Goal: Communication & Community: Answer question/provide support

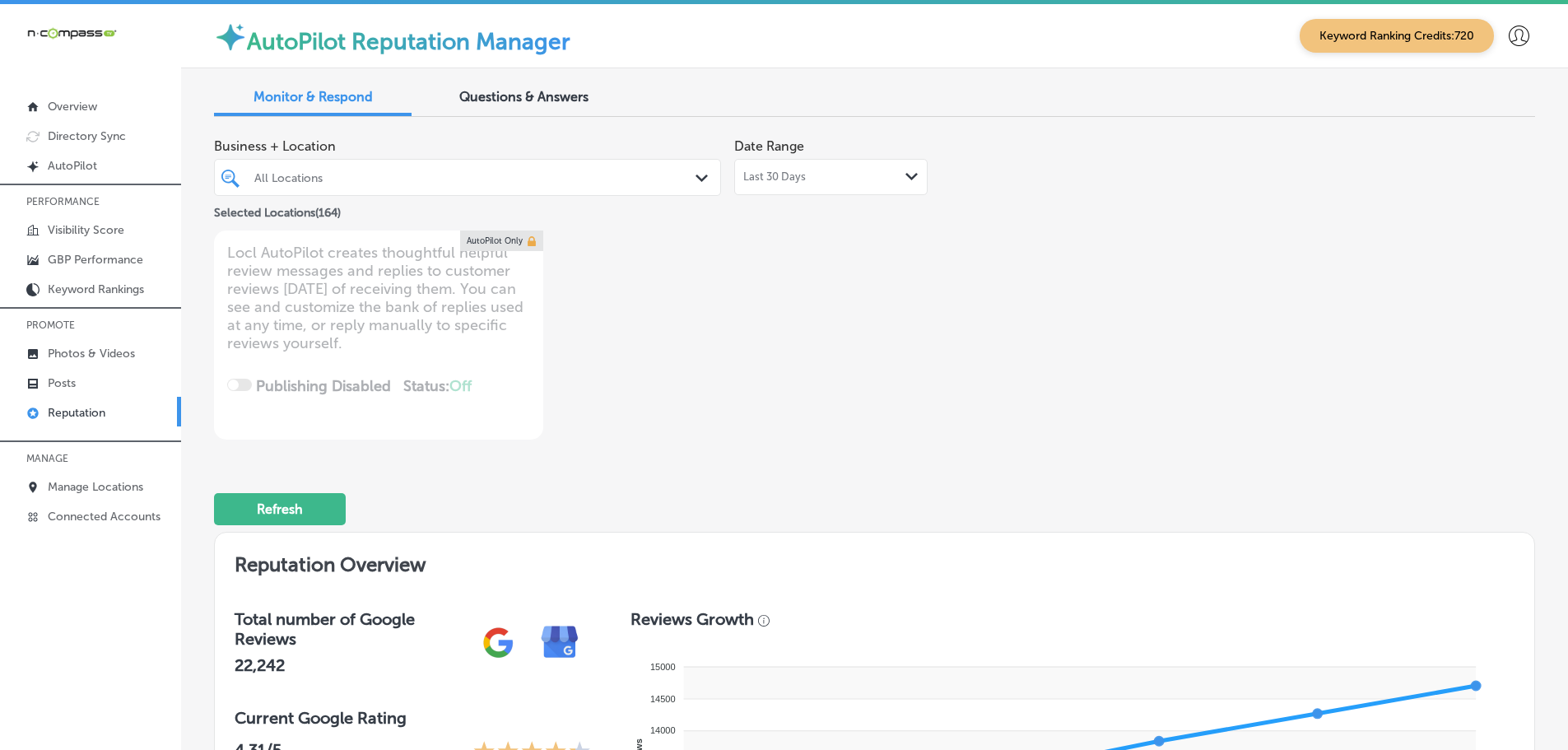
scroll to position [2140, 0]
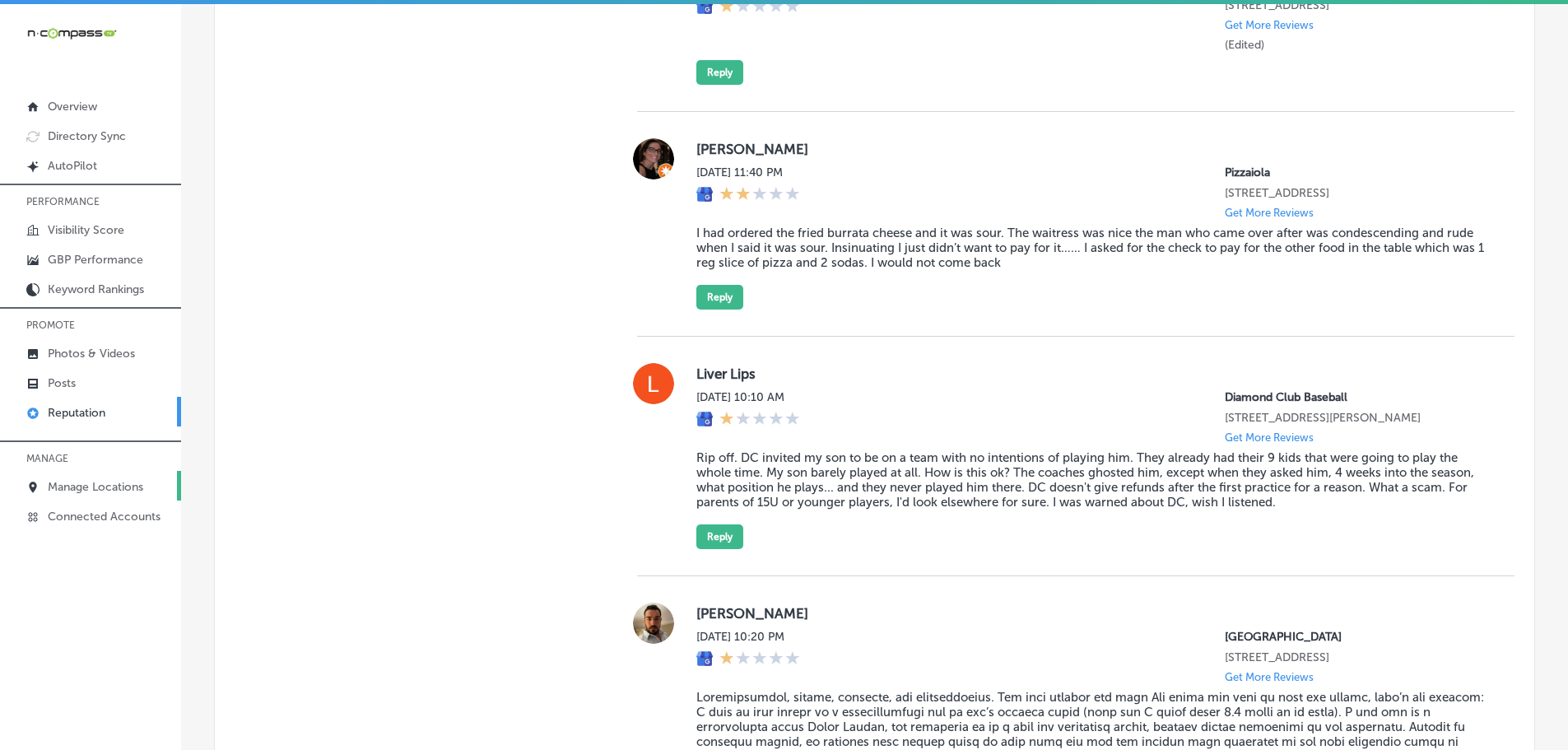
click at [77, 491] on p "Manage Locations" at bounding box center [95, 487] width 95 height 14
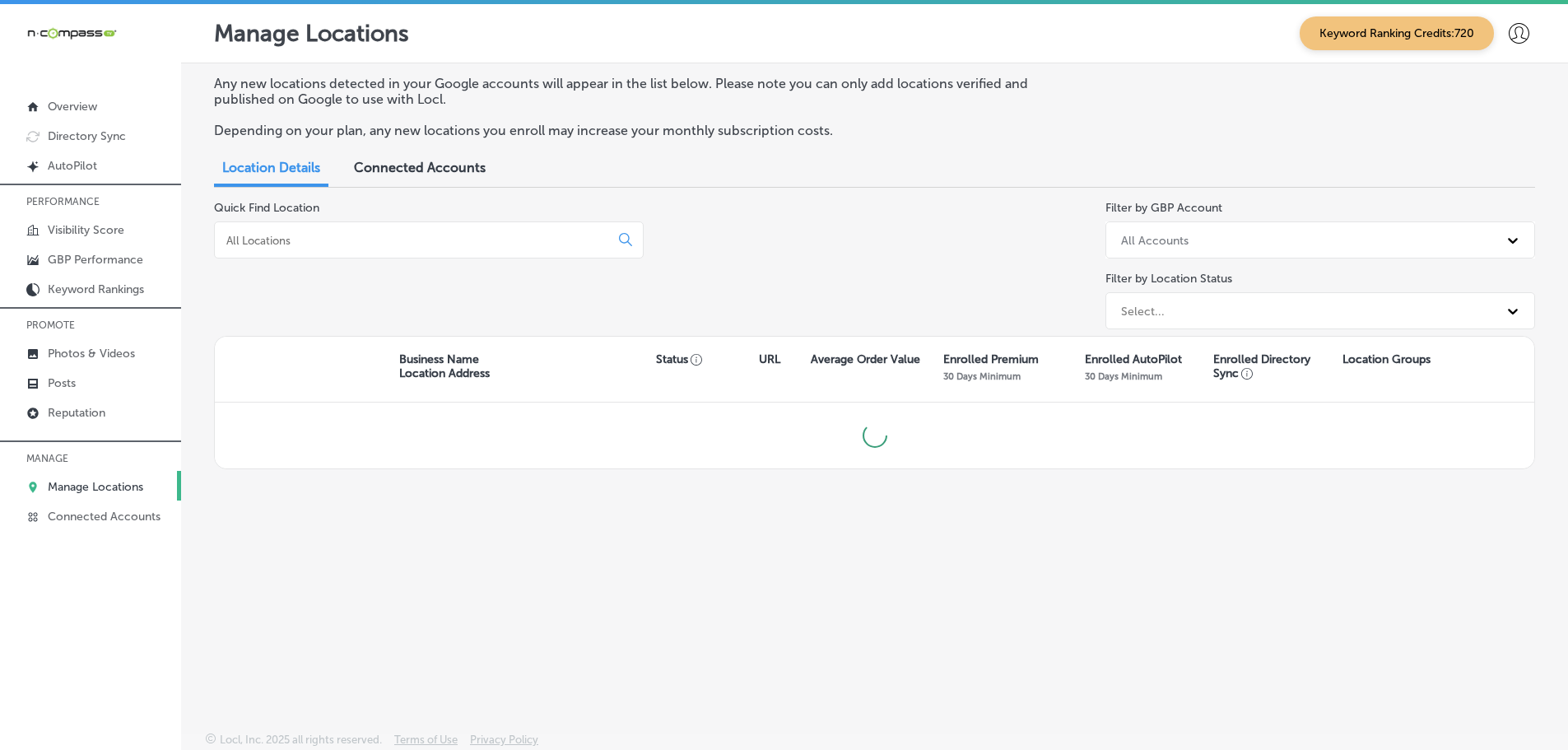
click at [331, 238] on input at bounding box center [416, 240] width 381 height 15
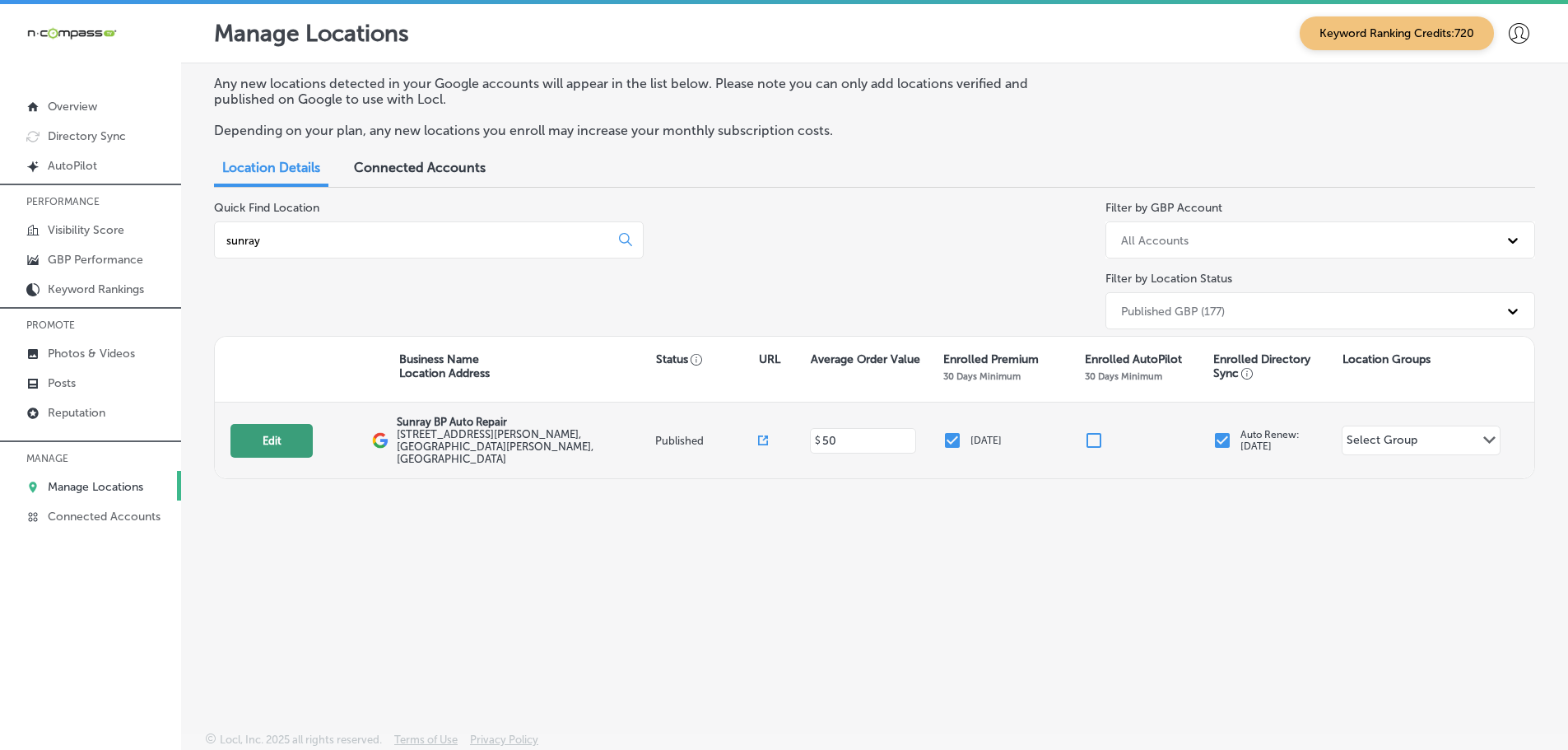
type input "sunray"
click at [280, 431] on button "Edit" at bounding box center [271, 440] width 83 height 34
select select "US"
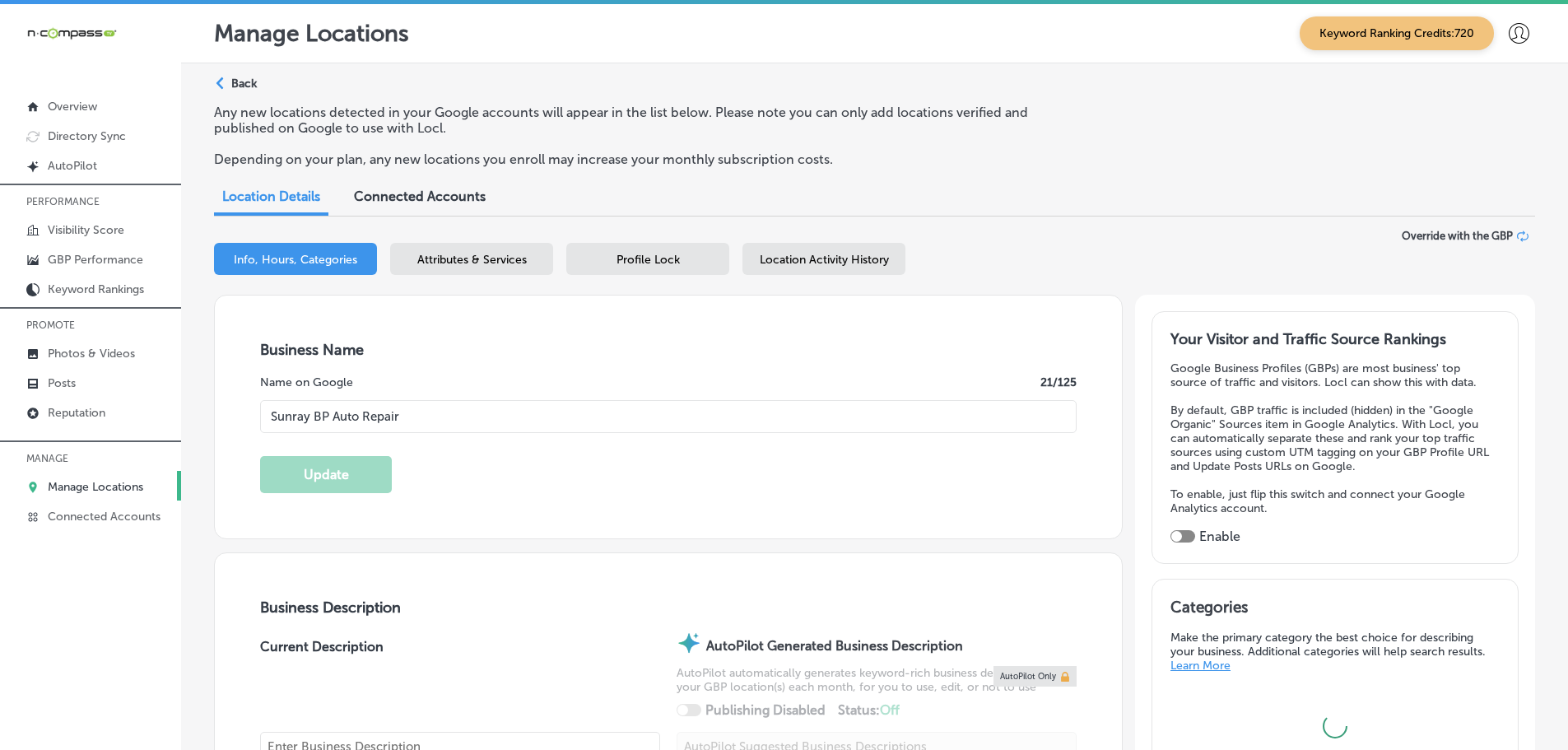
type input "Sunray BP Auto Repair"
type input "[STREET_ADDRESS][PERSON_NAME]"
type input "Saint [PERSON_NAME]"
type input "55119"
type input "US"
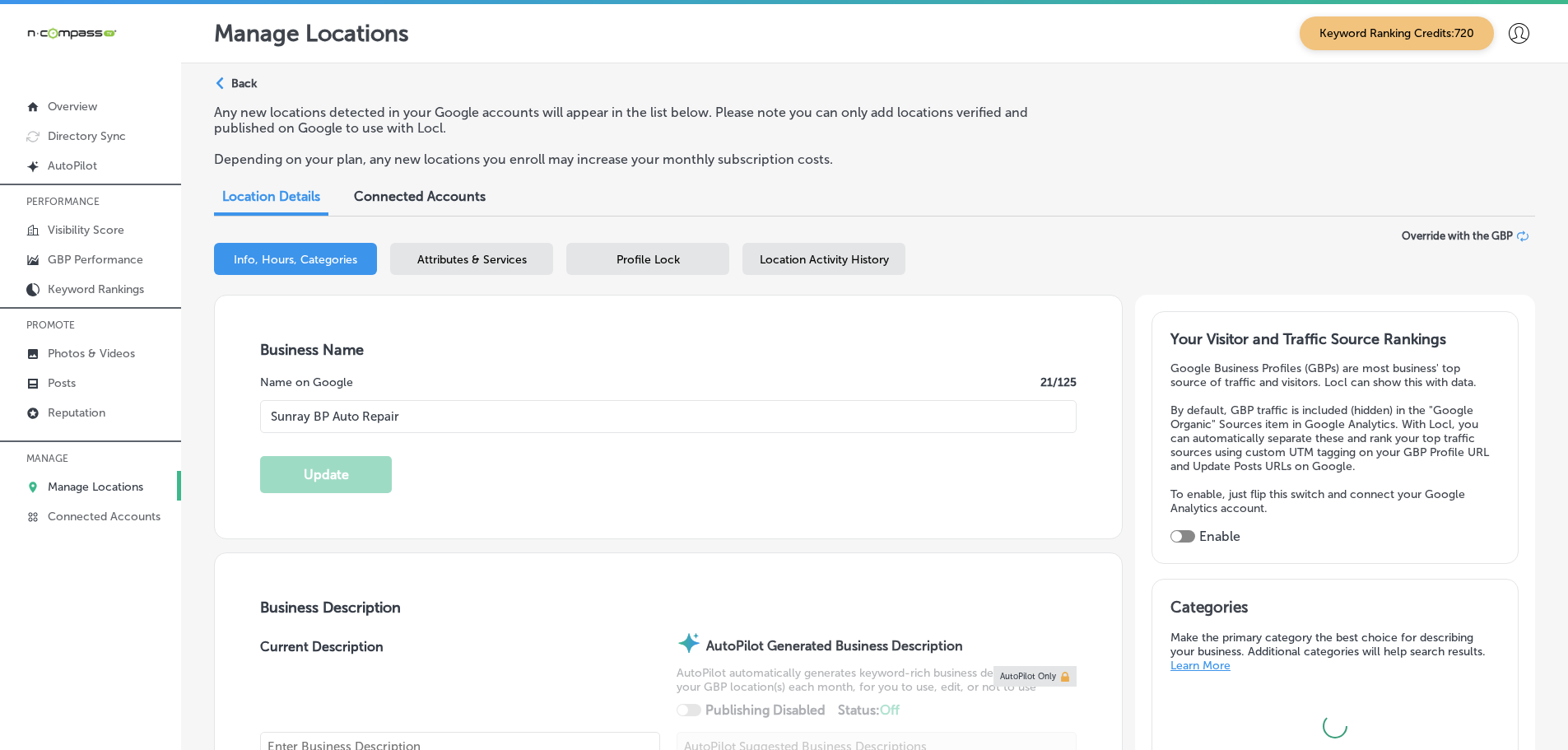
type input "[URL][DOMAIN_NAME]"
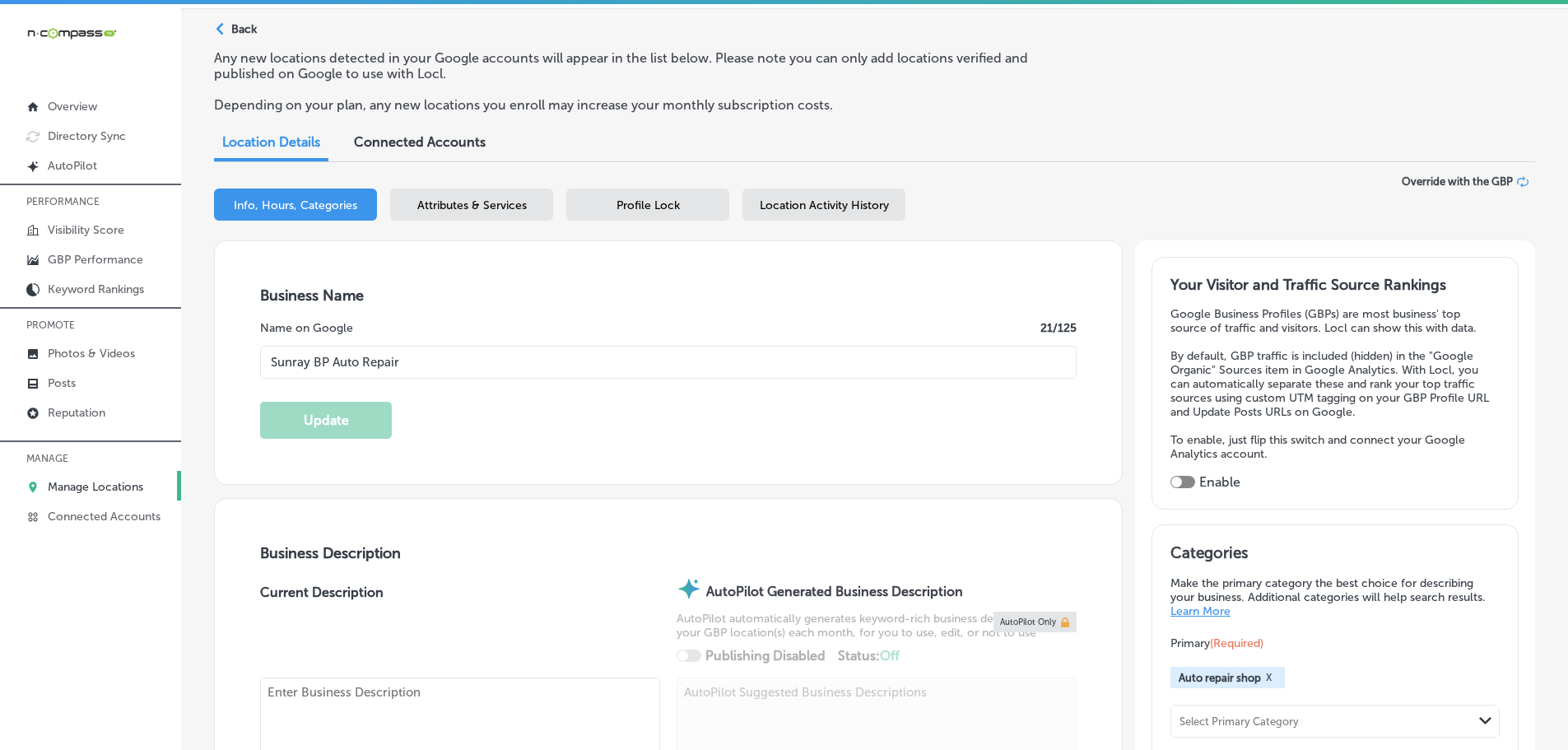
scroll to position [83, 0]
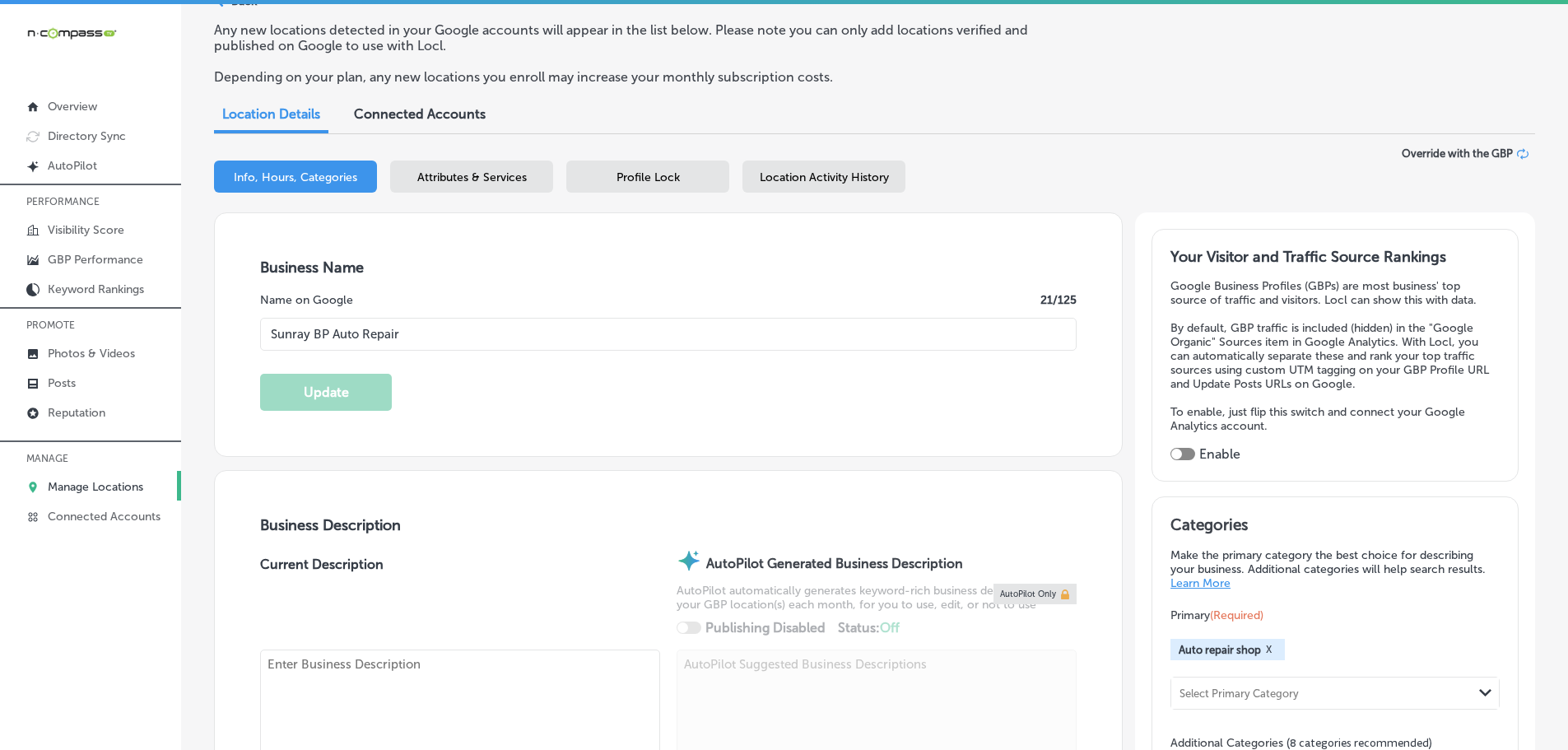
checkbox input "true"
type textarea "Looking for a certified mechanic near me or the best auto repair shop in [GEOGR…"
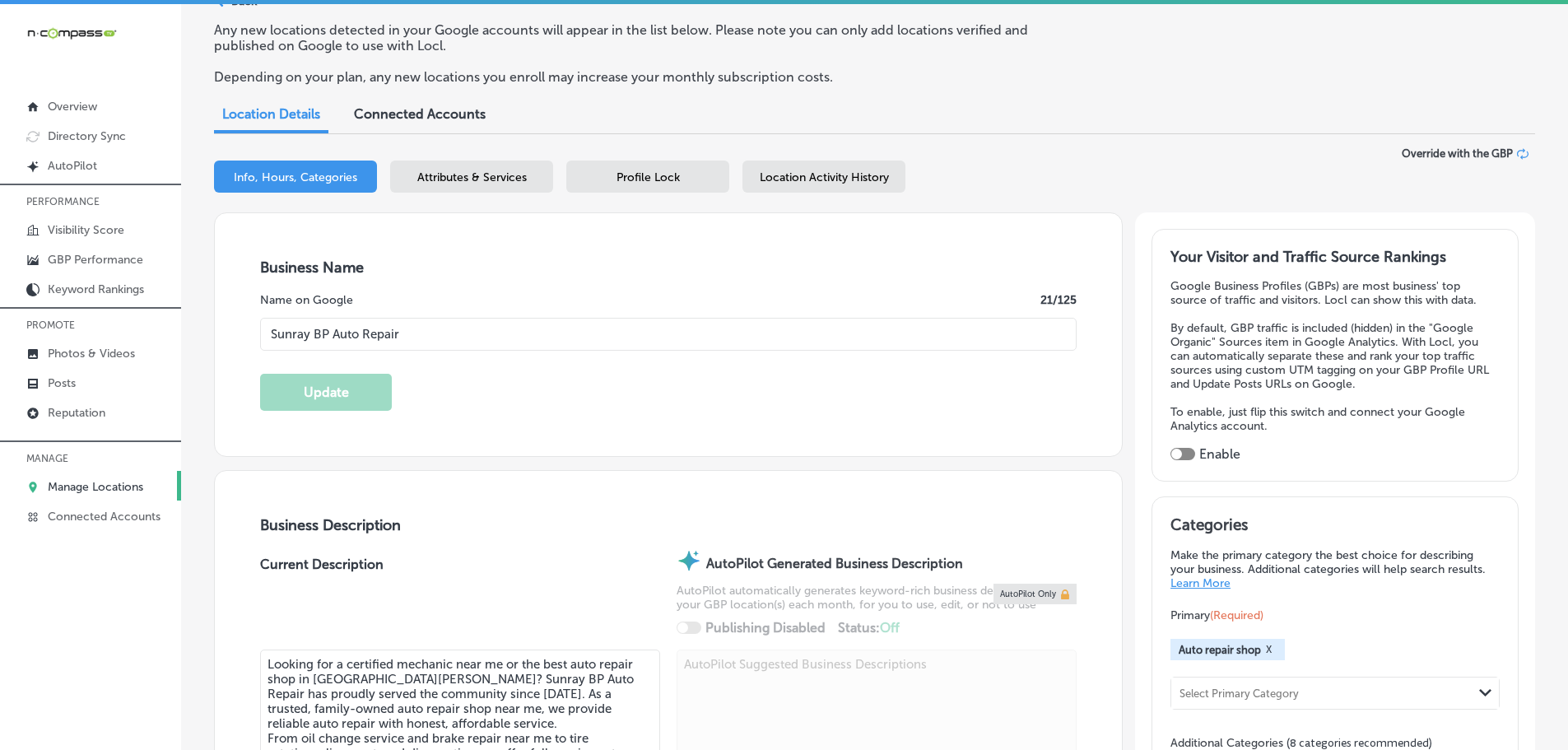
type input "[PHONE_NUMBER]"
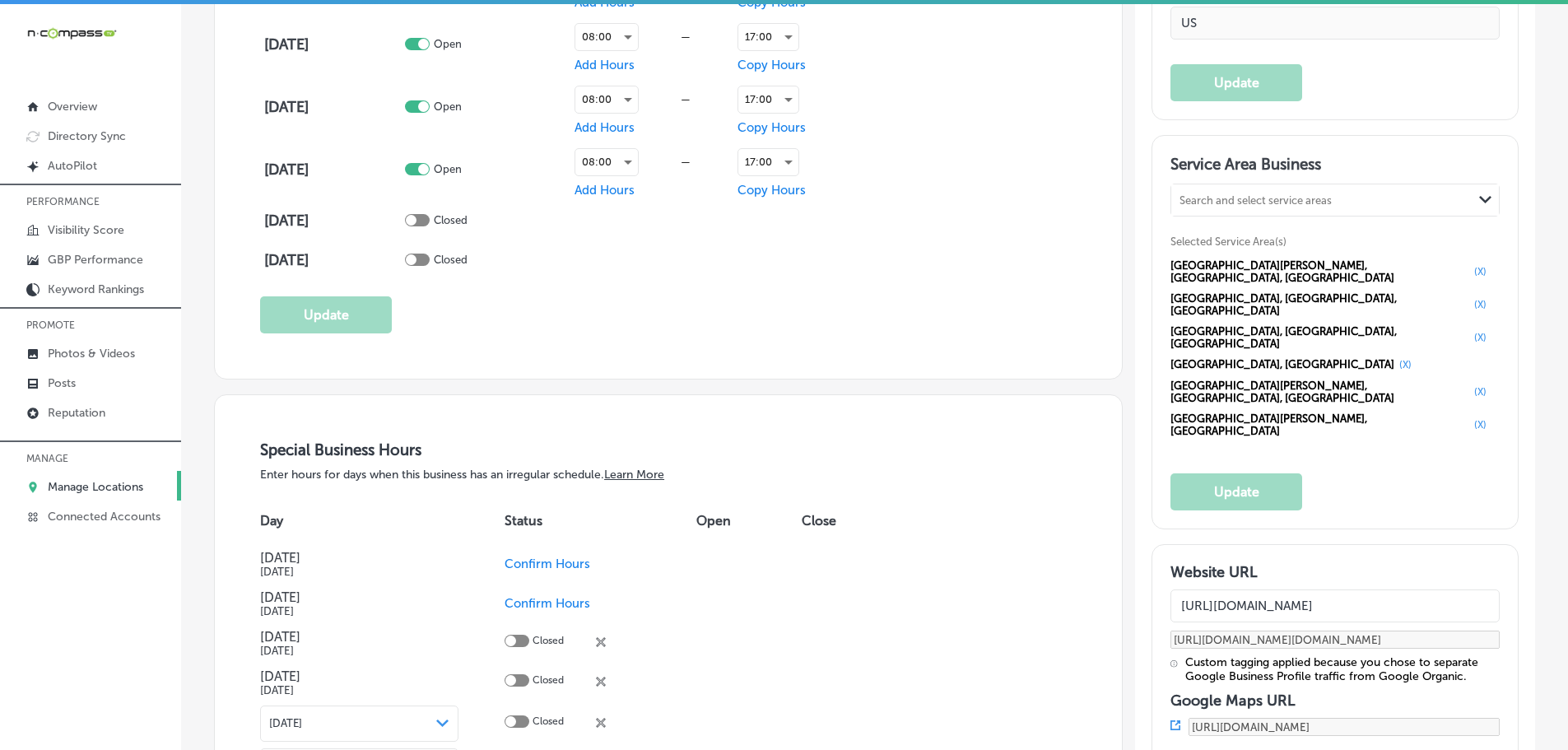
scroll to position [1399, 0]
click at [85, 258] on p "GBP Performance" at bounding box center [95, 260] width 95 height 14
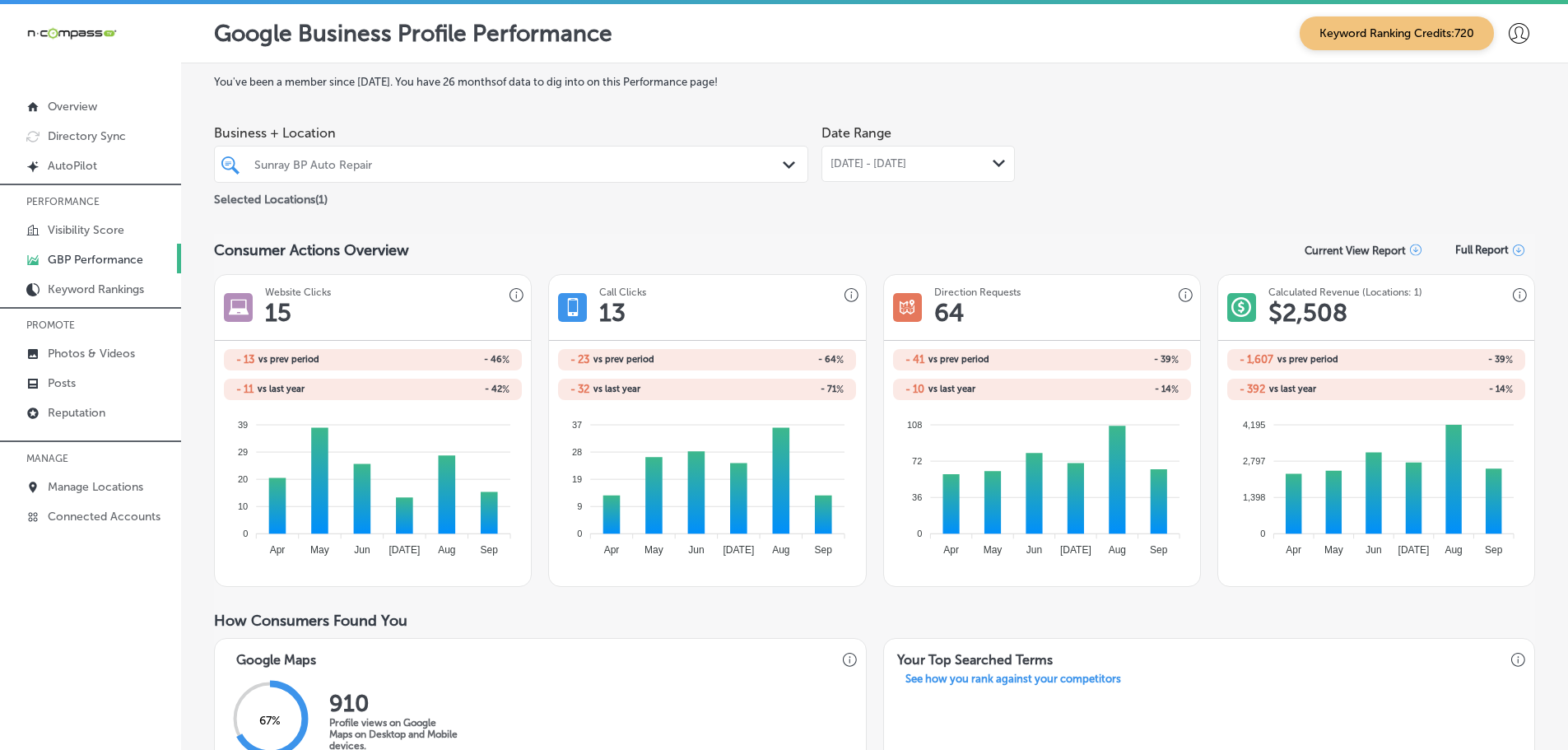
click at [984, 154] on div "[DATE] - [DATE] Path Created with Sketch." at bounding box center [917, 164] width 193 height 36
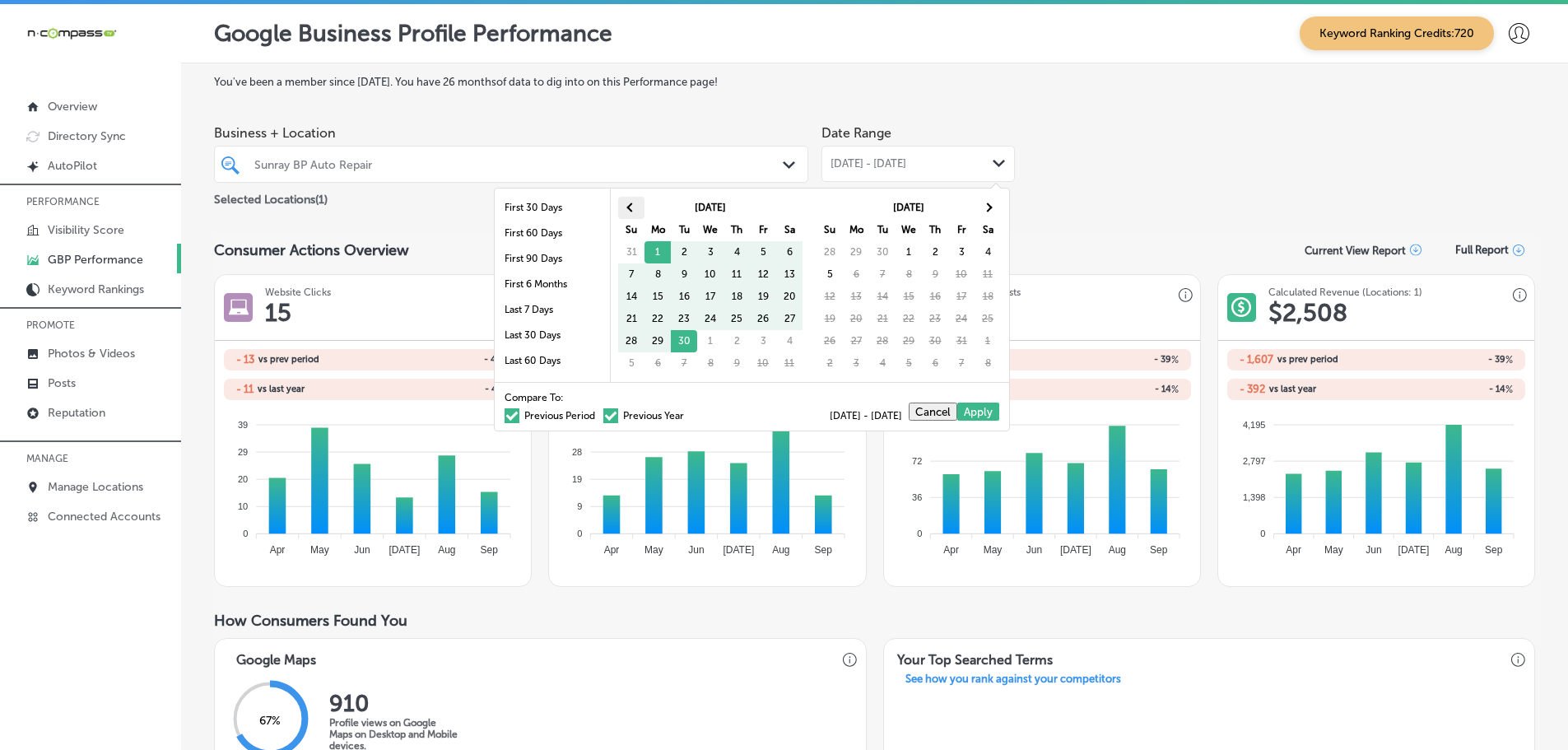
click at [627, 203] on th at bounding box center [632, 207] width 27 height 22
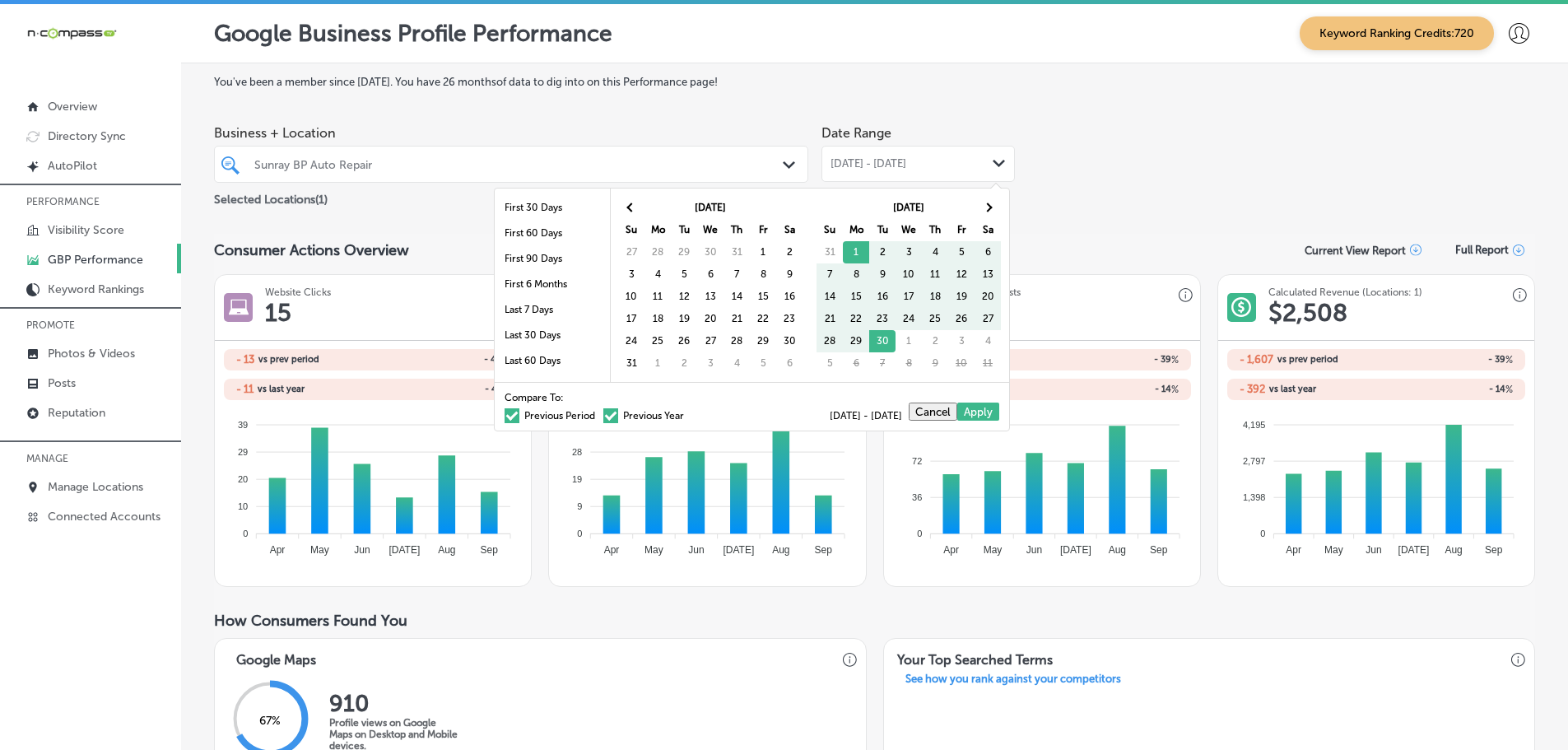
click at [627, 203] on th at bounding box center [632, 207] width 27 height 22
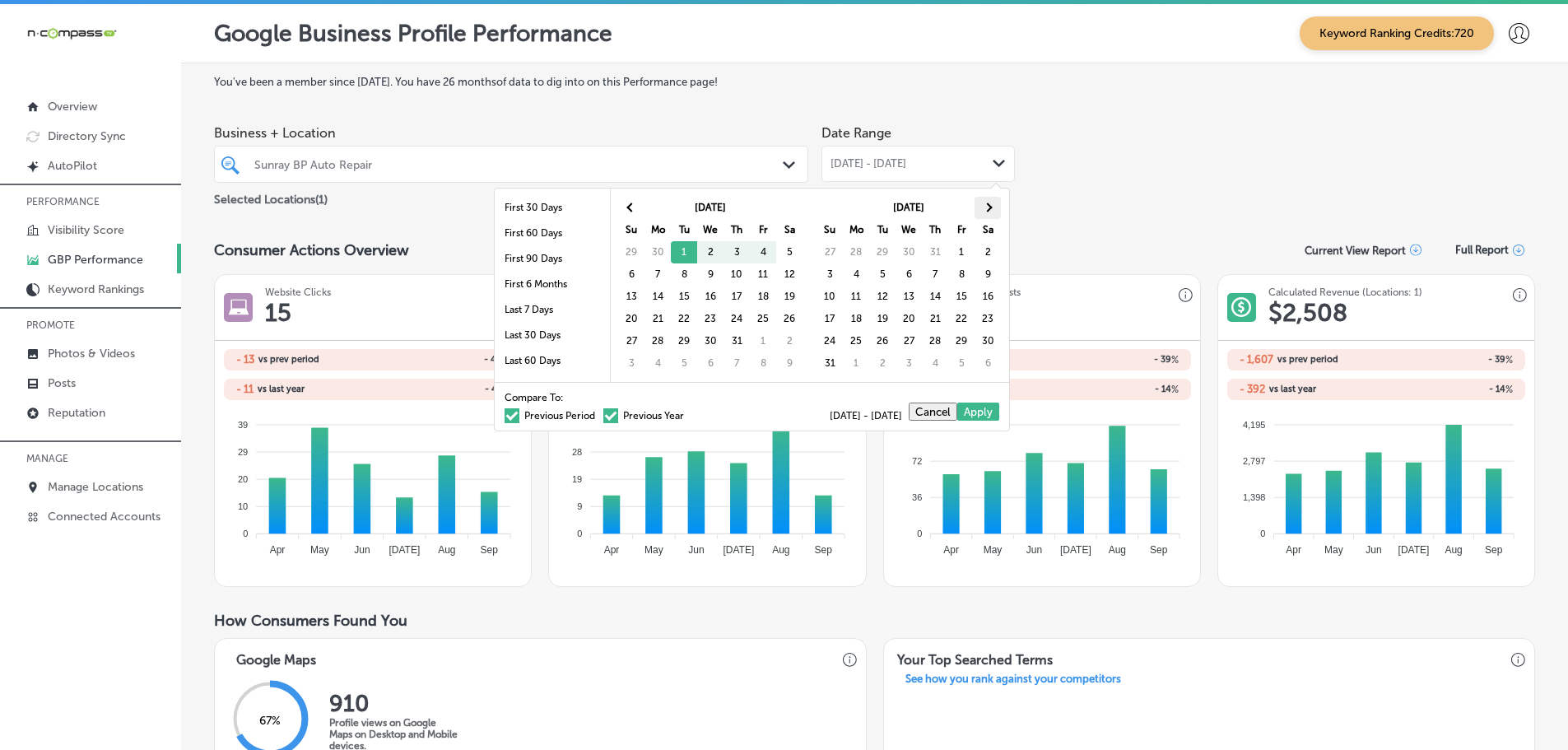
click at [994, 204] on th at bounding box center [988, 207] width 27 height 22
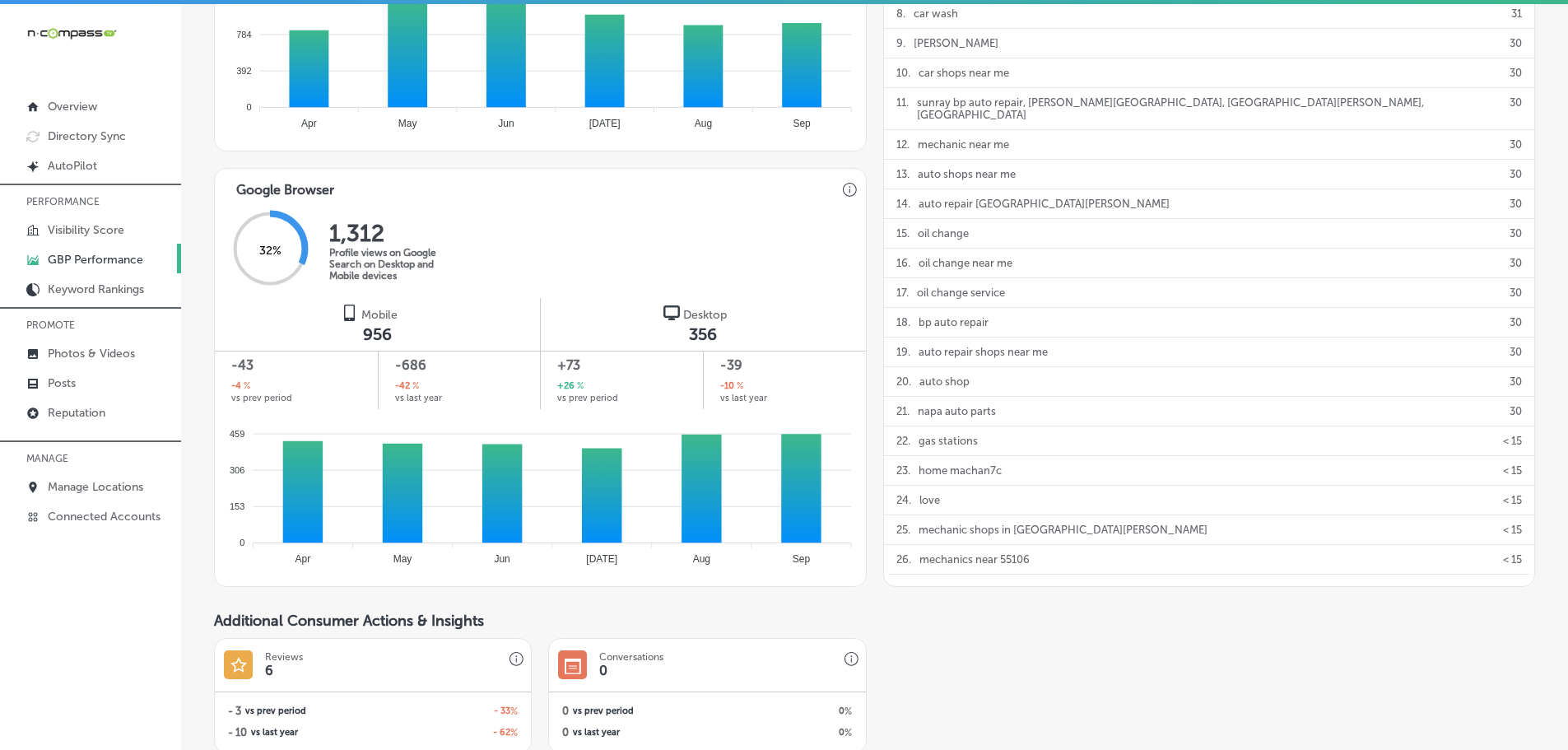
scroll to position [988, 0]
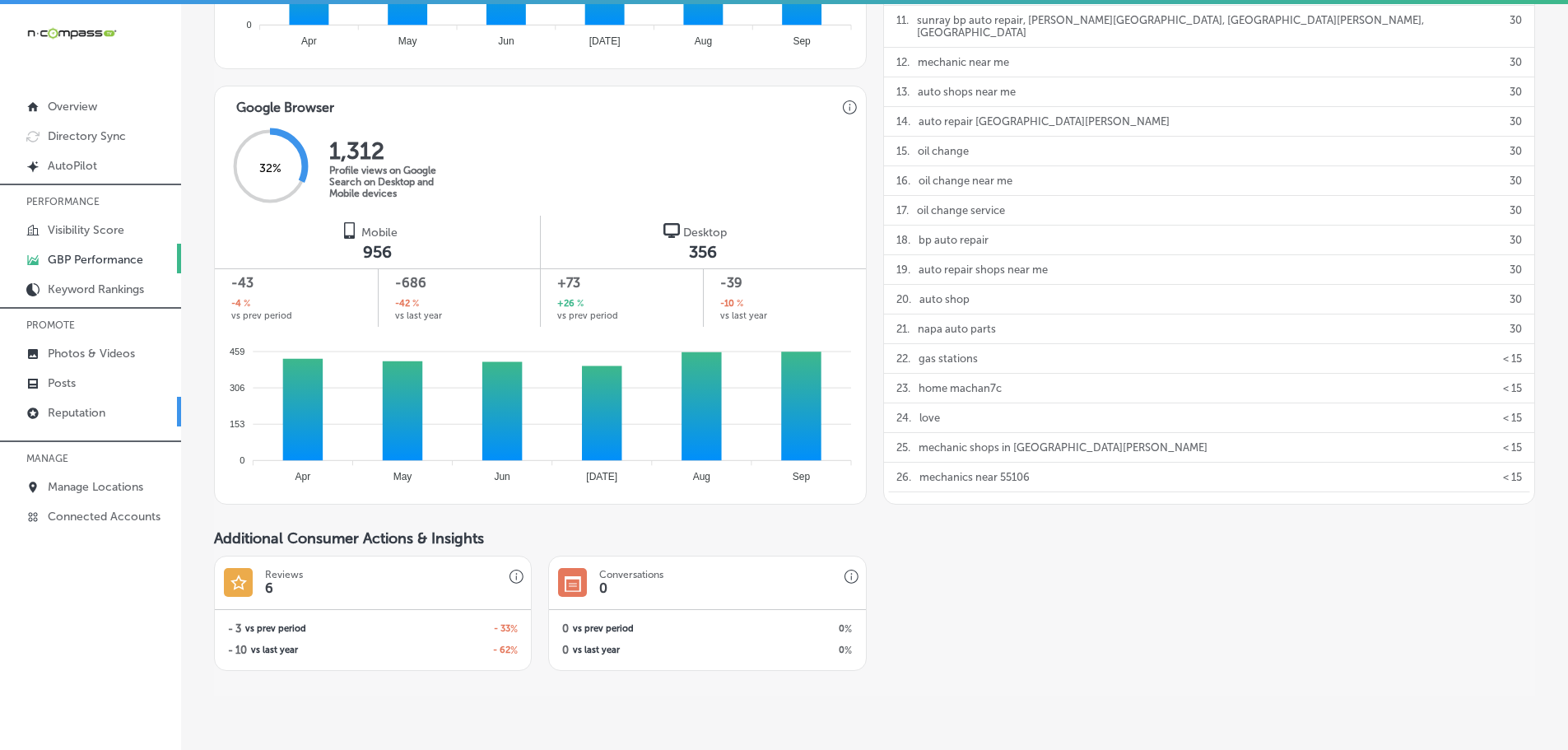
click at [68, 409] on p "Reputation" at bounding box center [77, 413] width 58 height 14
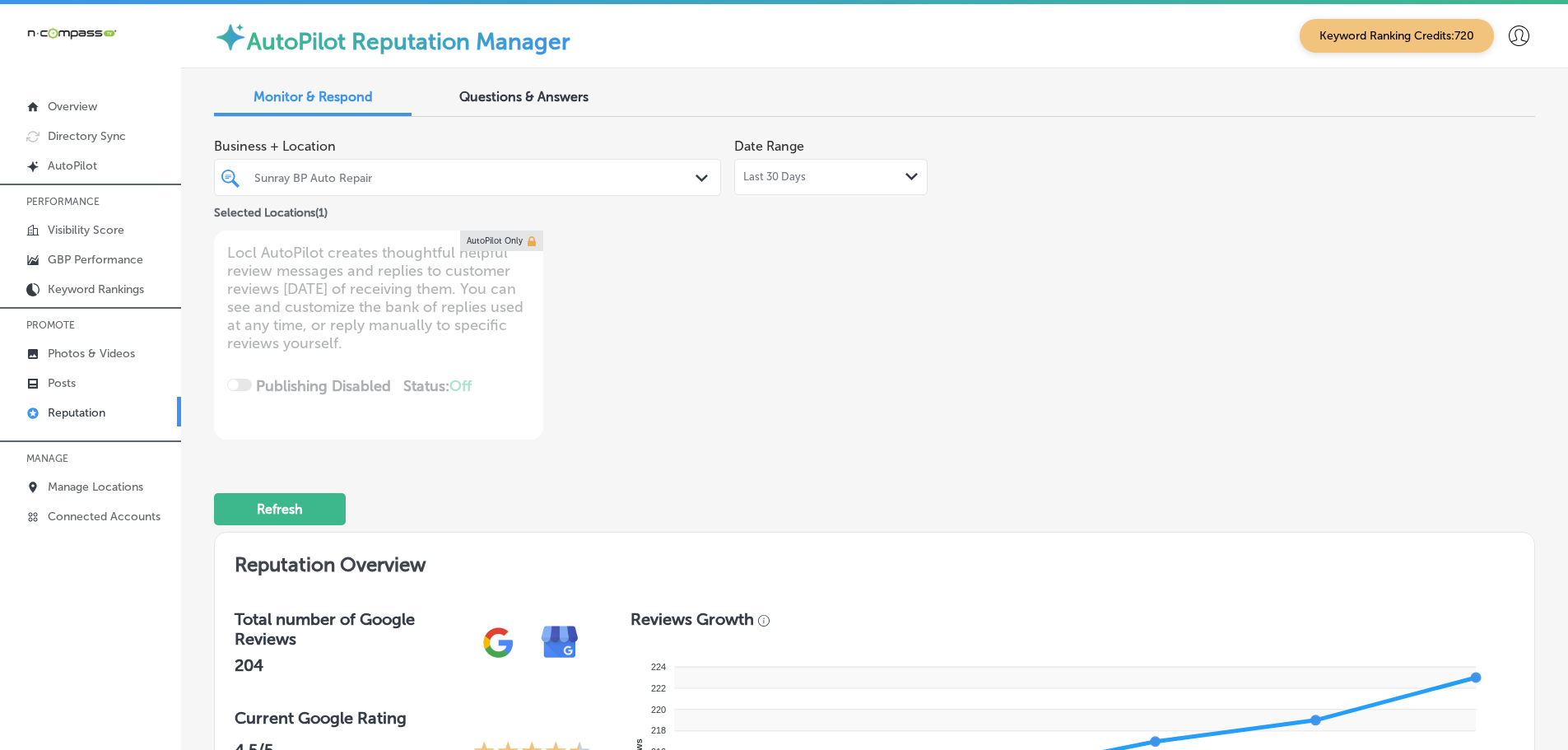
click at [698, 176] on icon "Path Created with Sketch." at bounding box center [702, 178] width 12 height 7
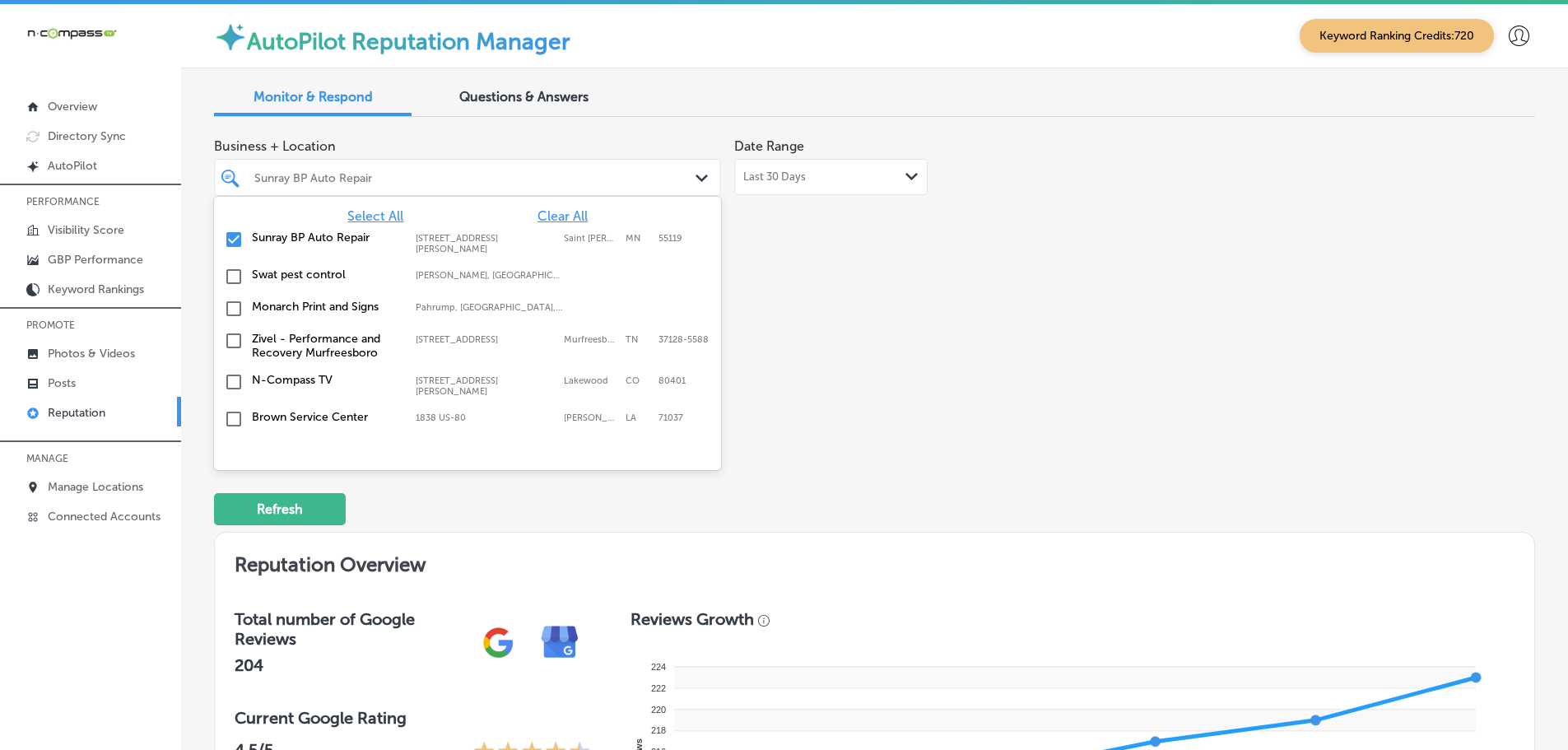
click at [360, 213] on span "Select All" at bounding box center [375, 216] width 56 height 16
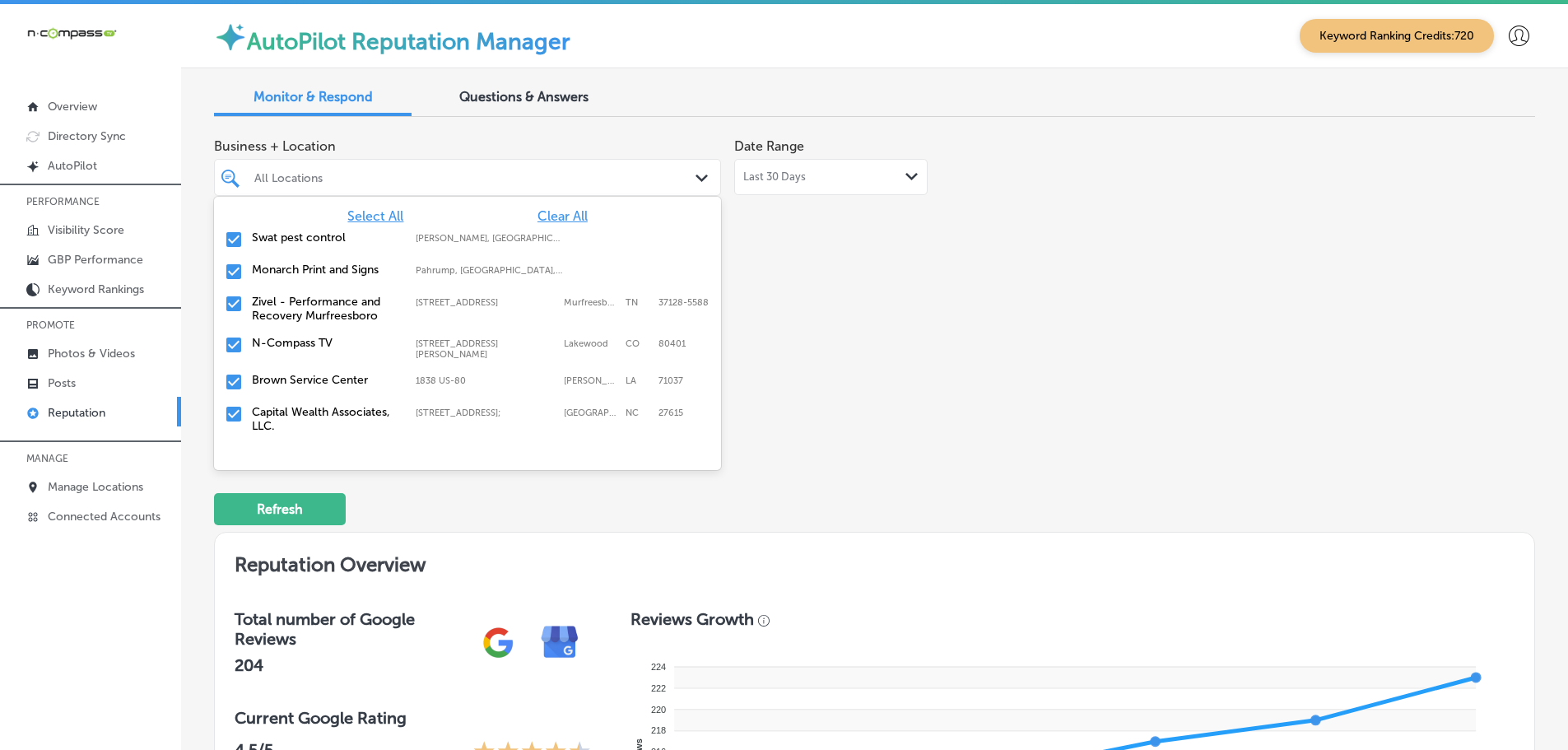
click at [949, 317] on div "Business + Location option [STREET_ADDRESS]. 168 results available. Use Up and …" at bounding box center [610, 285] width 793 height 310
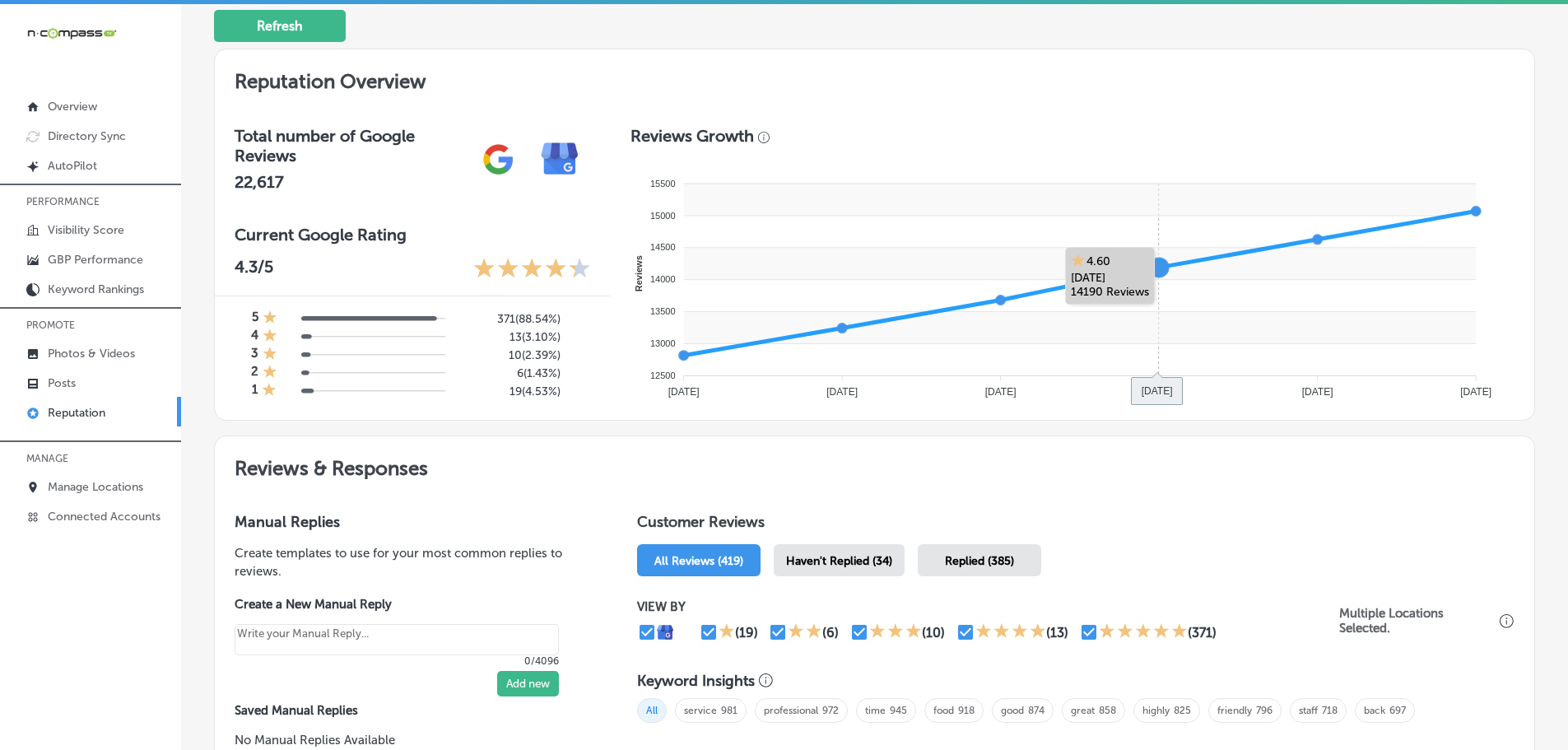
scroll to position [494, 0]
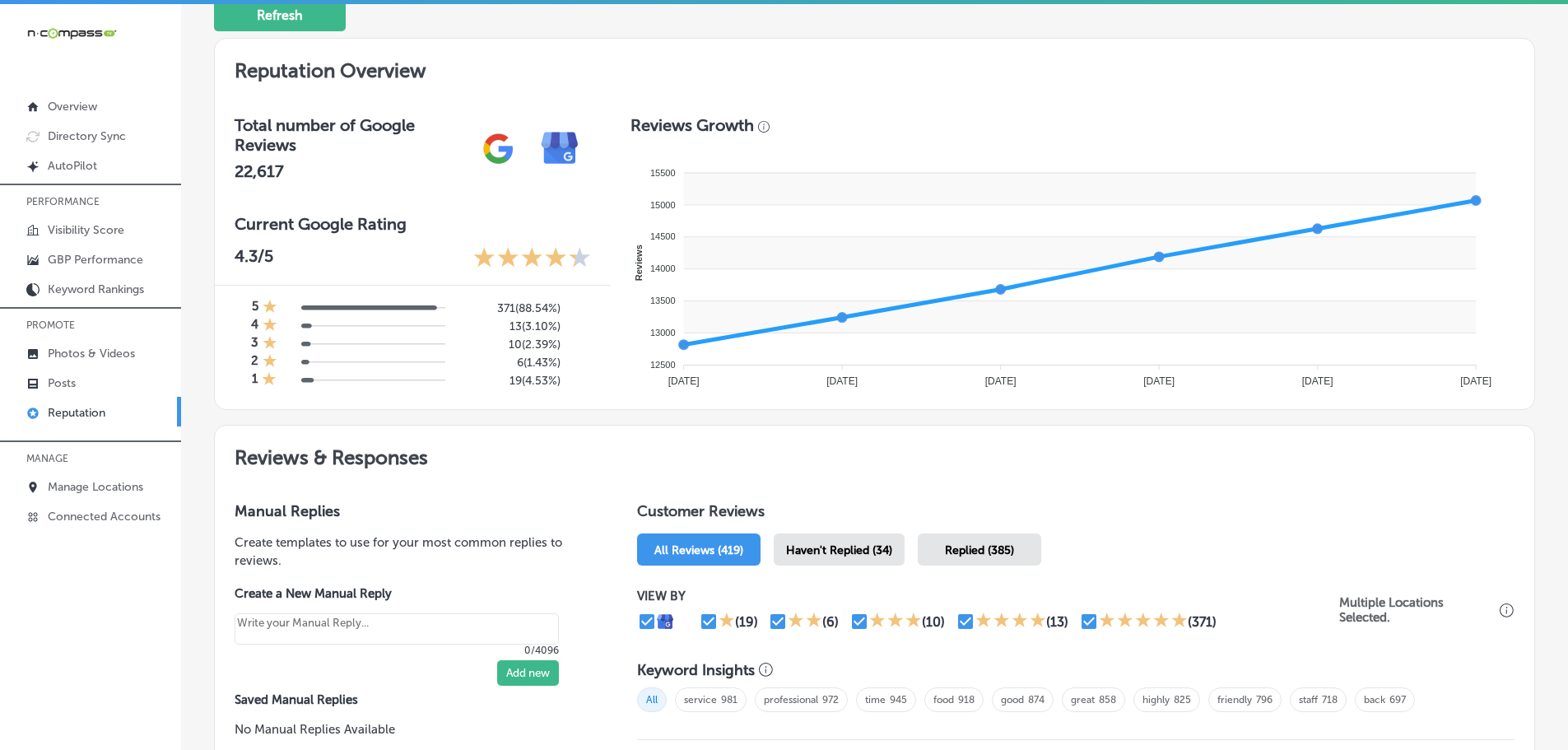
click at [848, 548] on span "Haven't Replied (34)" at bounding box center [838, 551] width 106 height 14
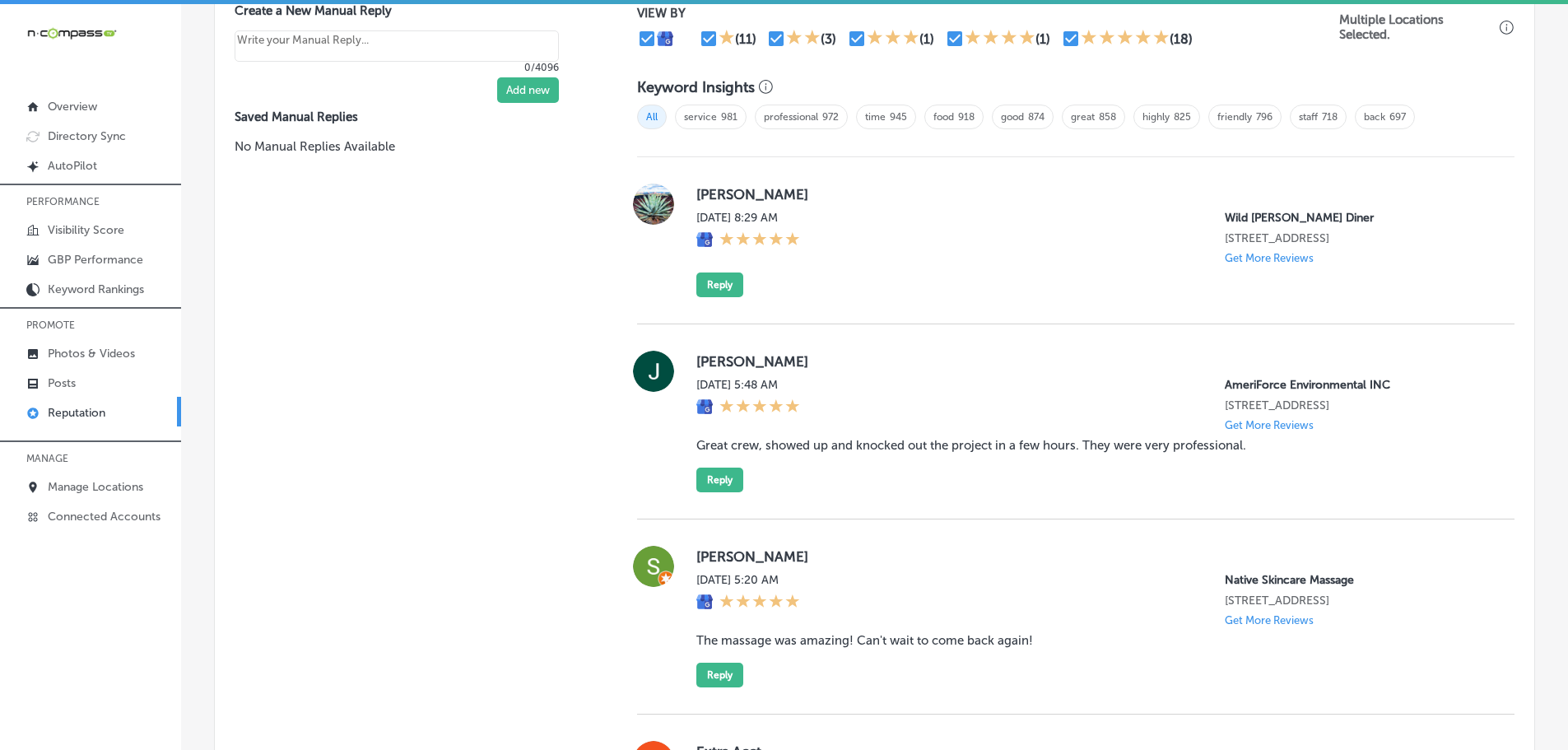
scroll to position [1090, 0]
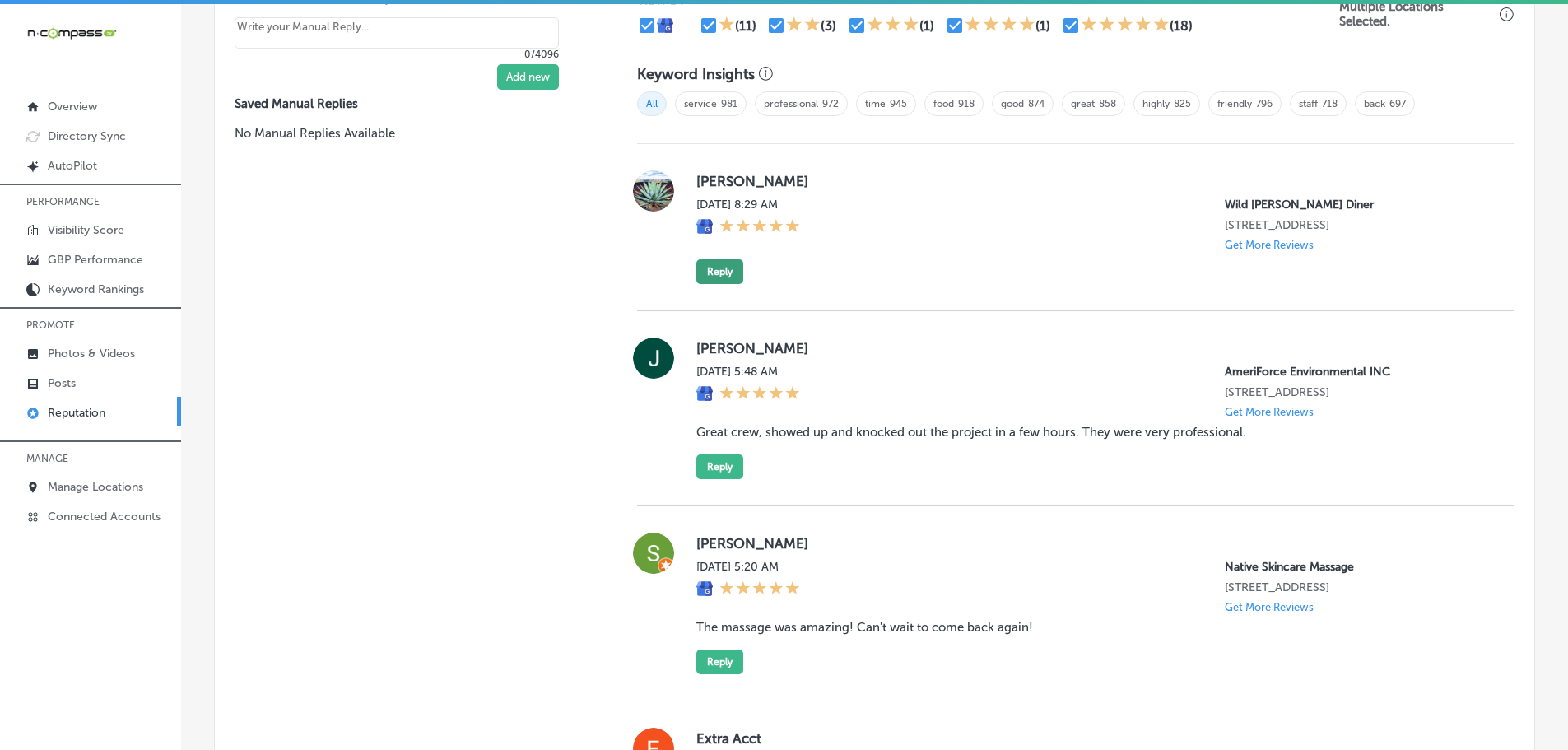
click at [720, 272] on button "Reply" at bounding box center [720, 271] width 47 height 25
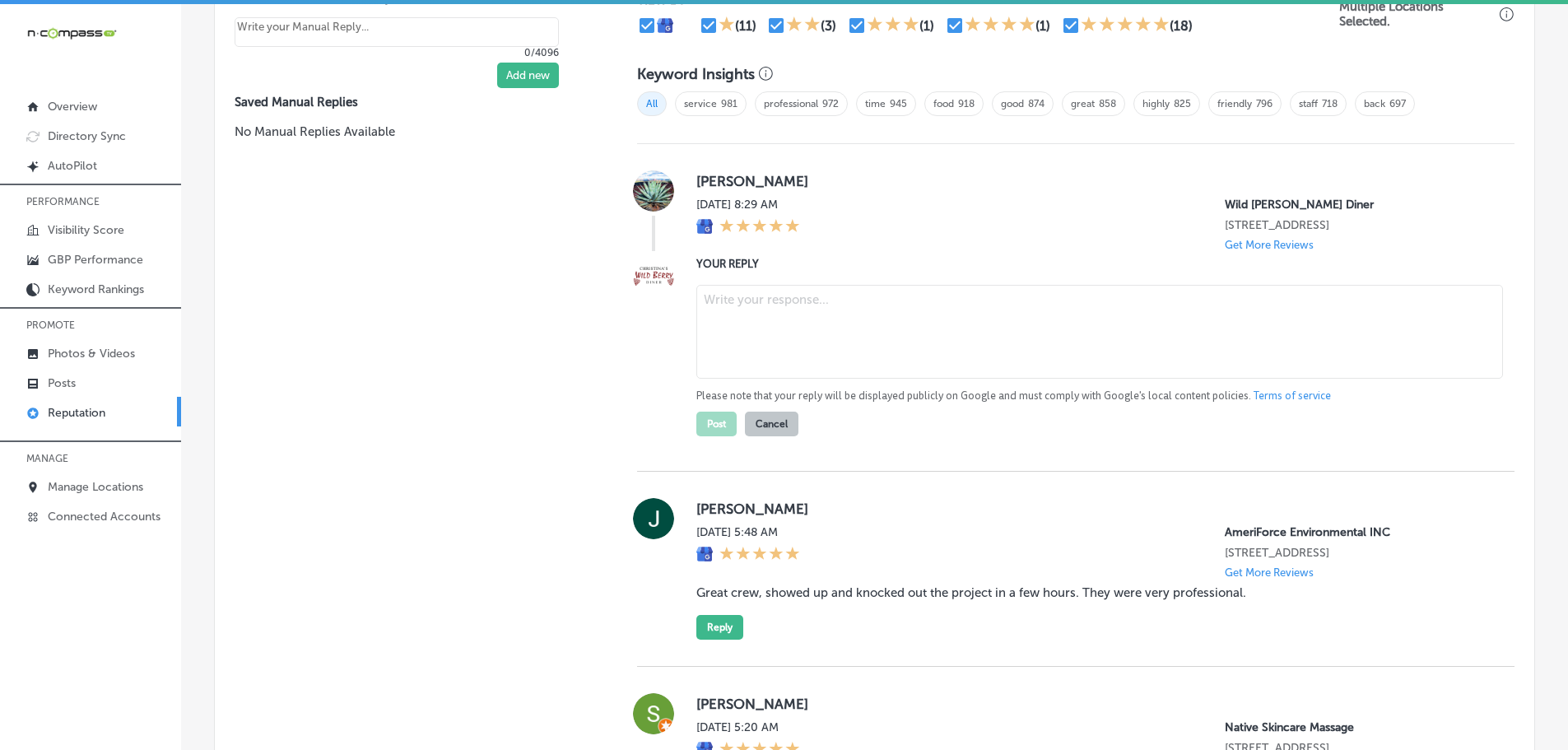
click at [764, 311] on textarea at bounding box center [1100, 331] width 807 height 93
type textarea "x"
paste textarea "Thank you for the wonderful 5-star review! We’re so happy you enjoyed your visi…"
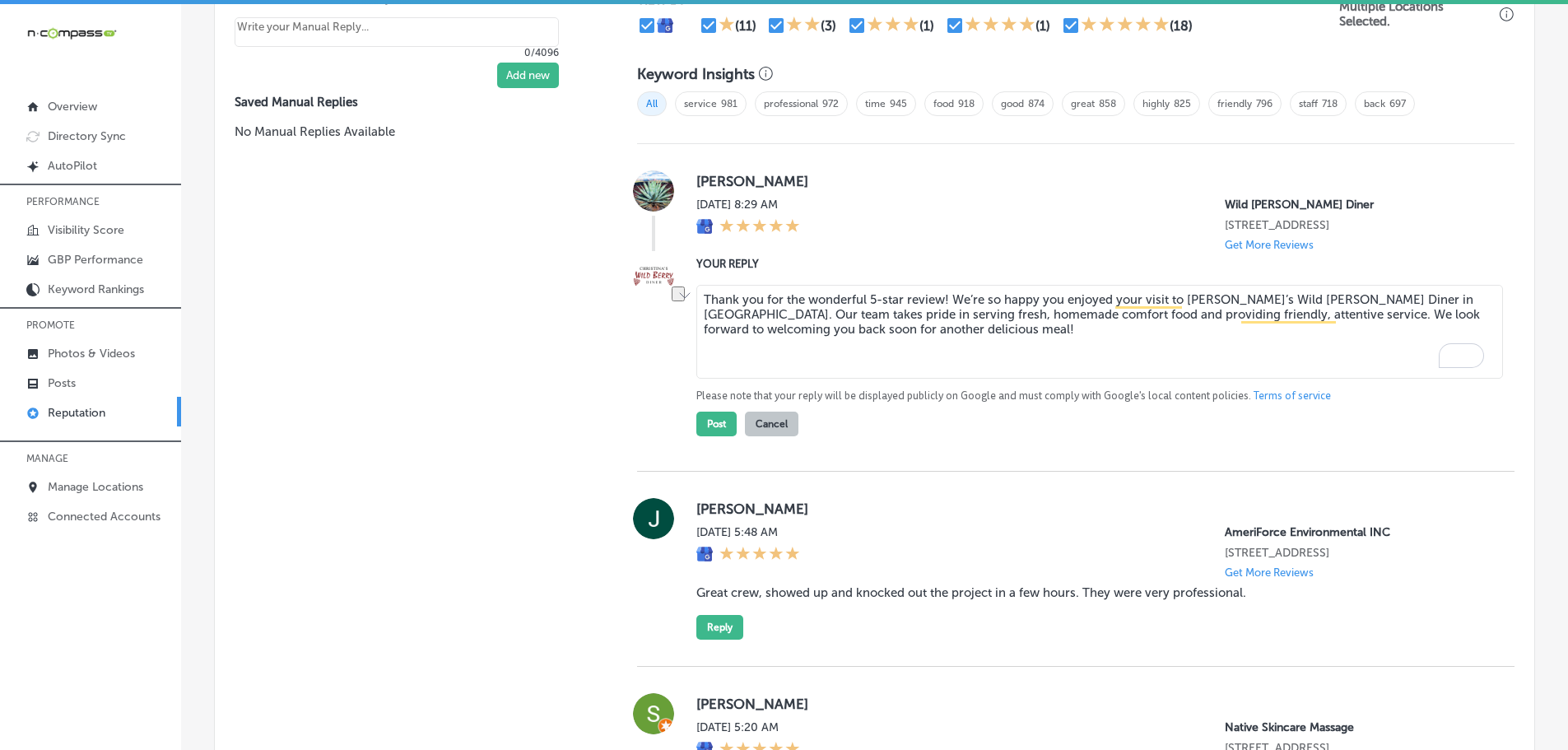
drag, startPoint x: 866, startPoint y: 301, endPoint x: 940, endPoint y: 300, distance: 74.0
click at [940, 300] on textarea "Thank you for the wonderful 5-star review! We’re so happy you enjoyed your visi…" at bounding box center [1100, 331] width 807 height 93
drag, startPoint x: 958, startPoint y: 314, endPoint x: 939, endPoint y: 303, distance: 22.0
click at [956, 313] on textarea "Thank you for the wonderful 5-star review! We’re so happy you enjoyed your visi…" at bounding box center [1100, 331] width 807 height 93
click at [941, 298] on textarea "Thank you for the wonderful 5-star review! We’re so happy you enjoyed your visi…" at bounding box center [1100, 331] width 807 height 93
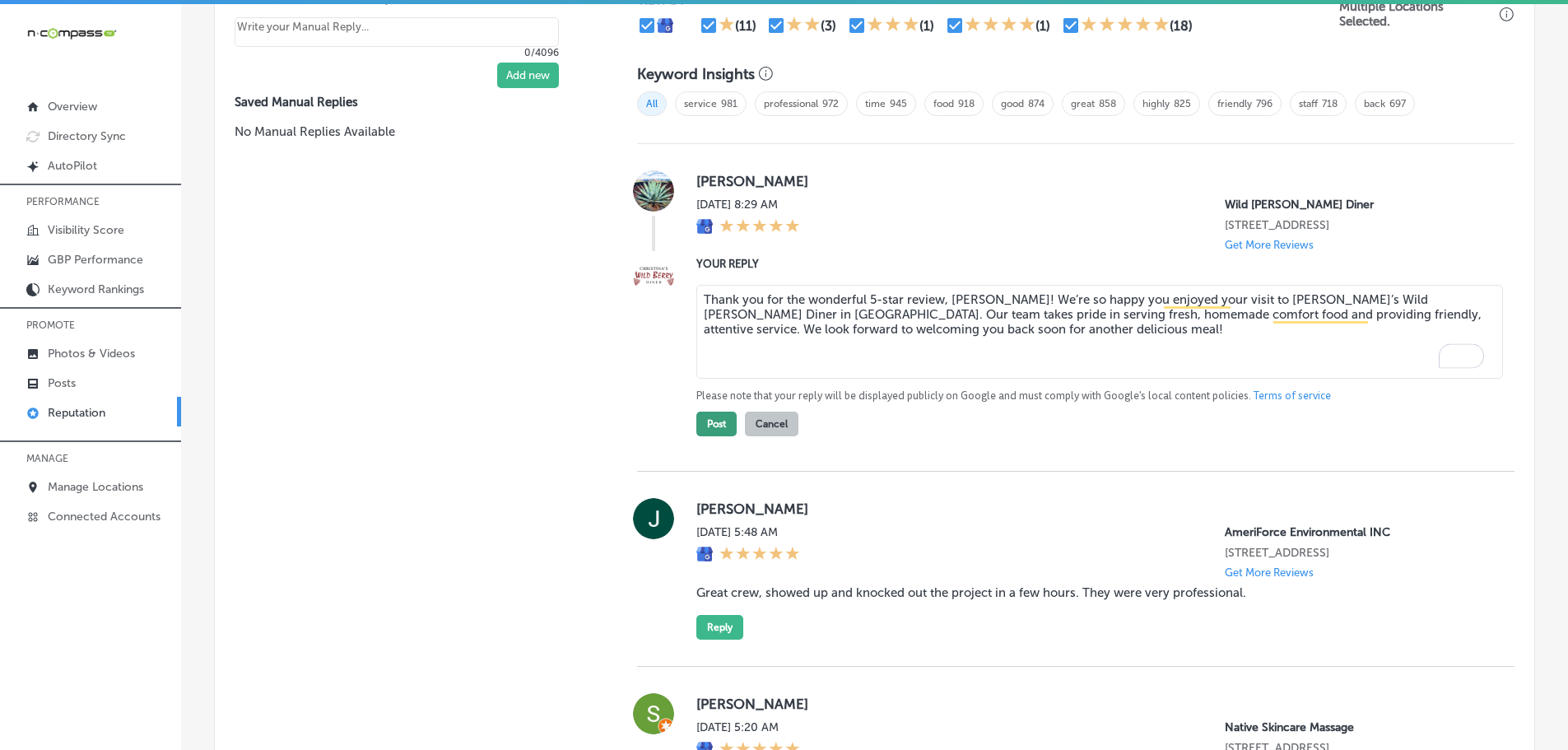
type textarea "Thank you for the wonderful 5-star review, [PERSON_NAME]! We’re so happy you en…"
click at [718, 427] on button "Post" at bounding box center [716, 424] width 40 height 25
type textarea "x"
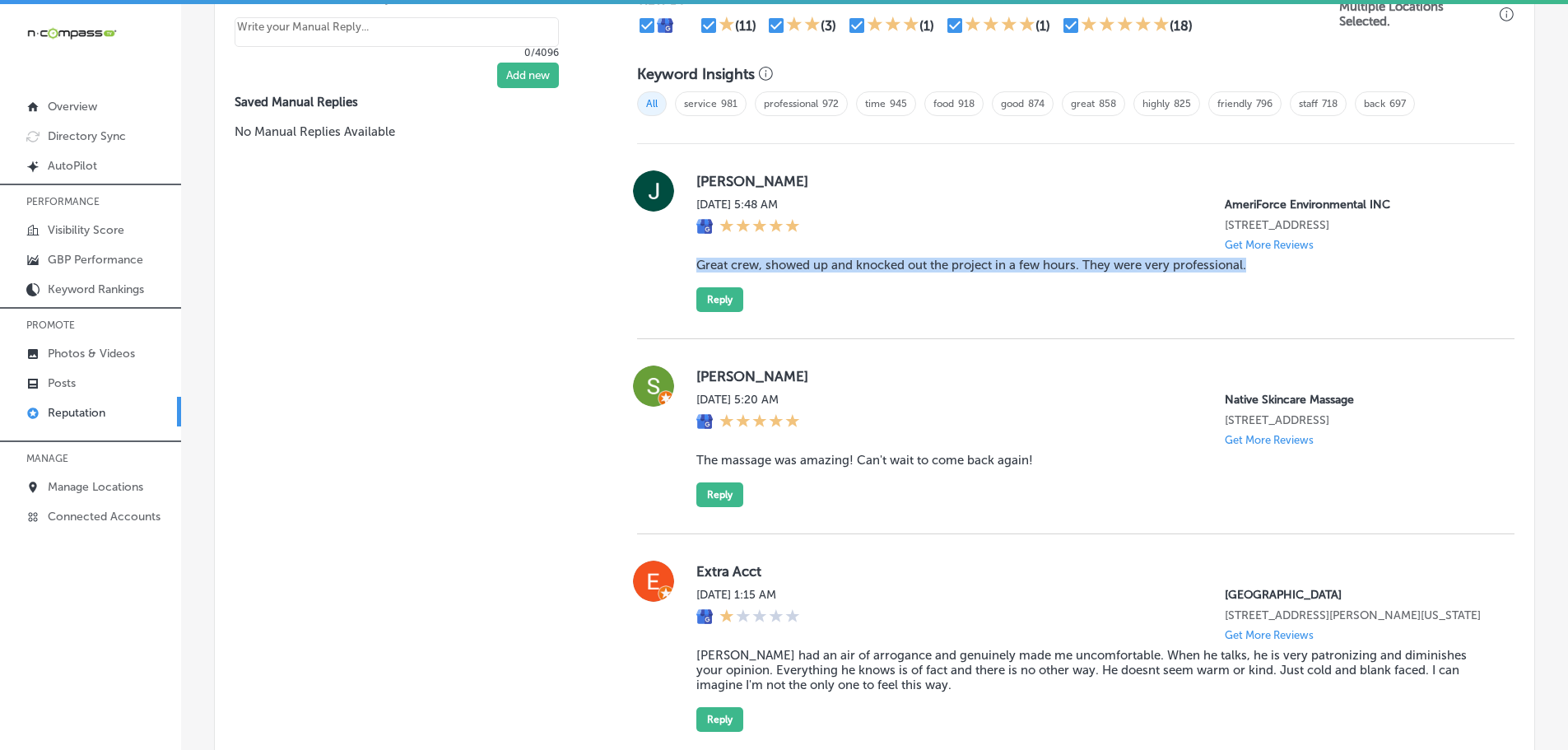
drag, startPoint x: 683, startPoint y: 280, endPoint x: 1260, endPoint y: 274, distance: 577.0
click at [1260, 274] on div "[PERSON_NAME] [DATE] 5:48 AM AmeriForce Environmental INC [STREET_ADDRESS] Get …" at bounding box center [1076, 240] width 877 height 141
copy blockquote "Great crew, showed up and knocked out the project in a few hours. They were ver…"
click at [709, 312] on button "Reply" at bounding box center [720, 300] width 47 height 25
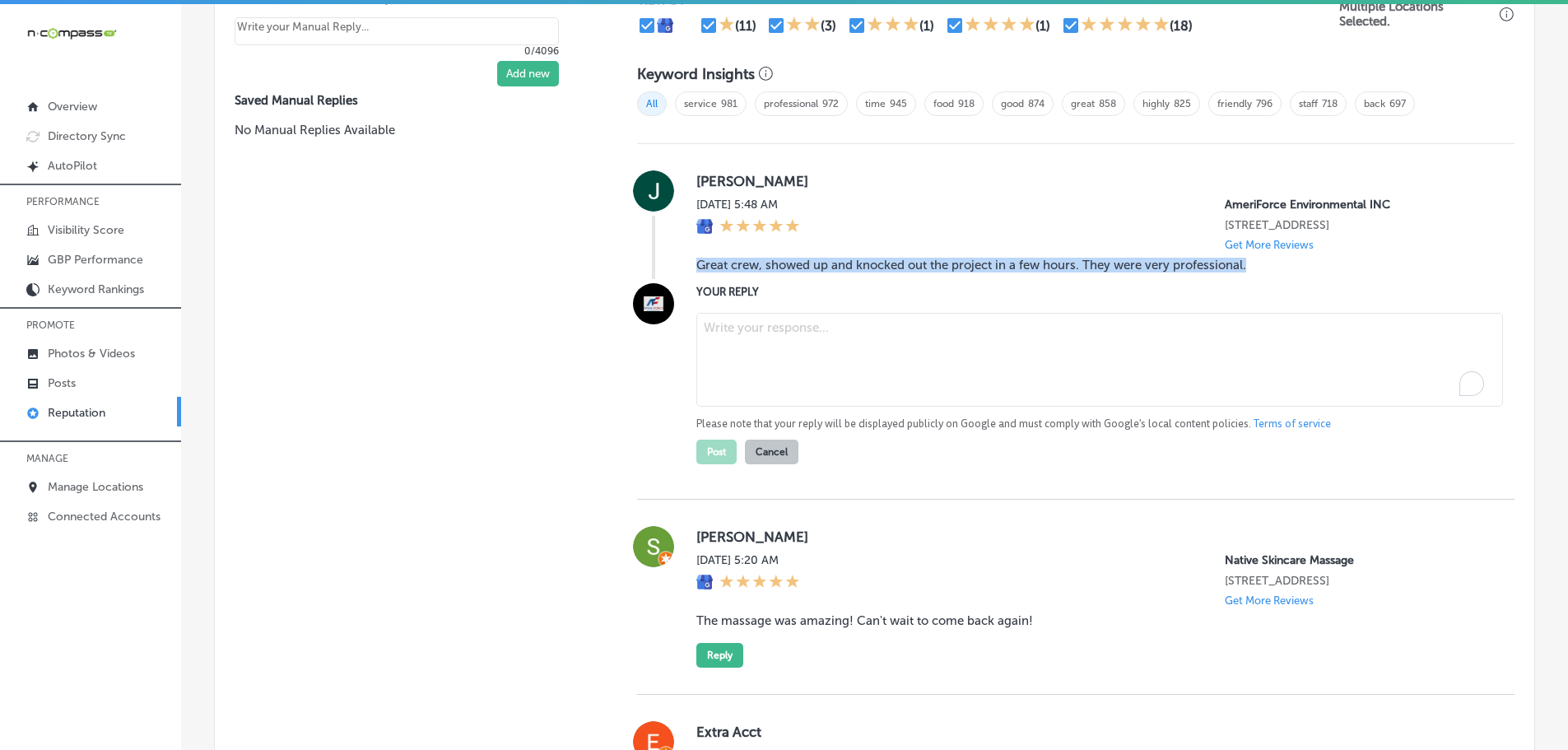
click at [798, 351] on textarea "To enrich screen reader interactions, please activate Accessibility in Grammarl…" at bounding box center [1100, 359] width 807 height 93
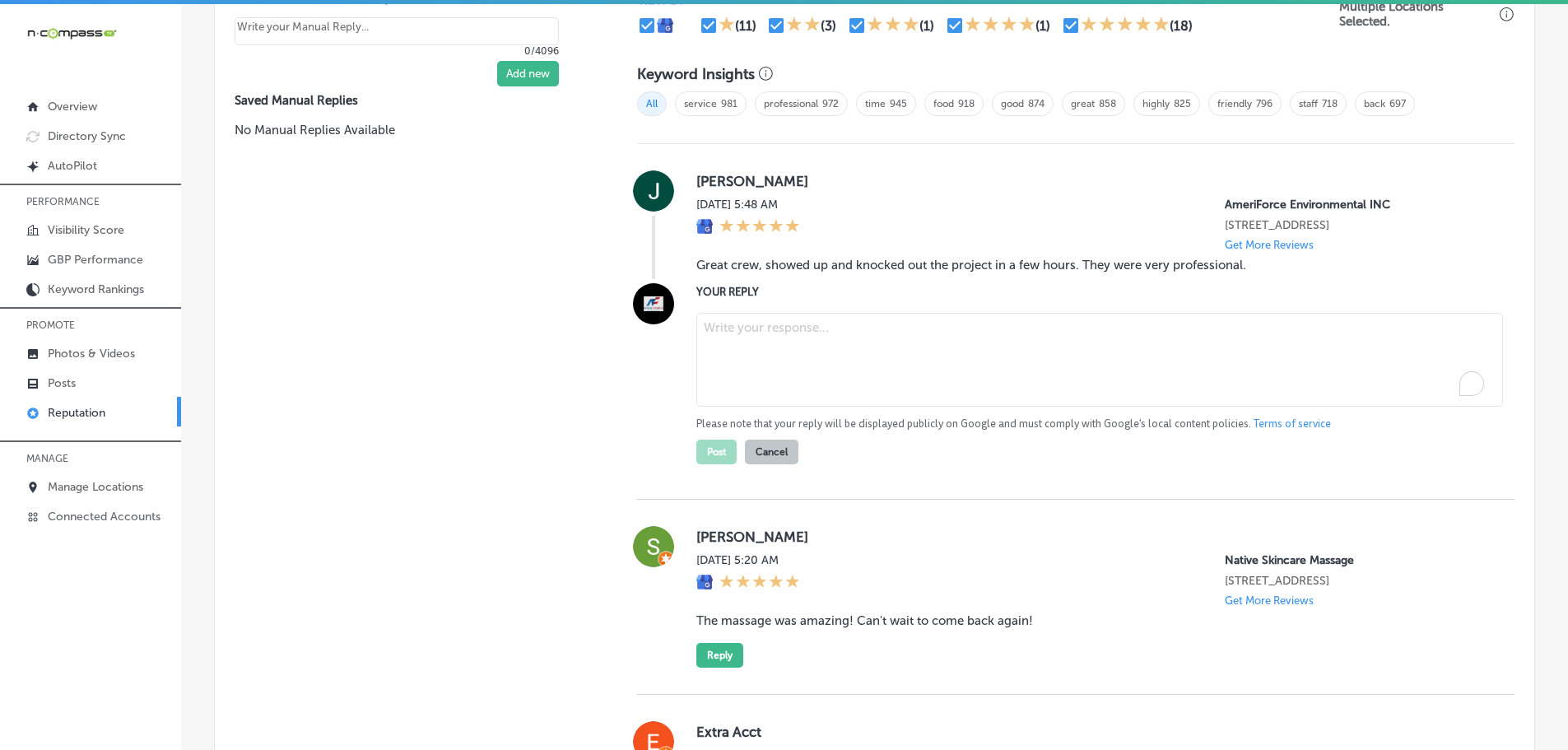
paste textarea "Thank you for your kind words! We’re glad our crew at AmeriForce Environmental …"
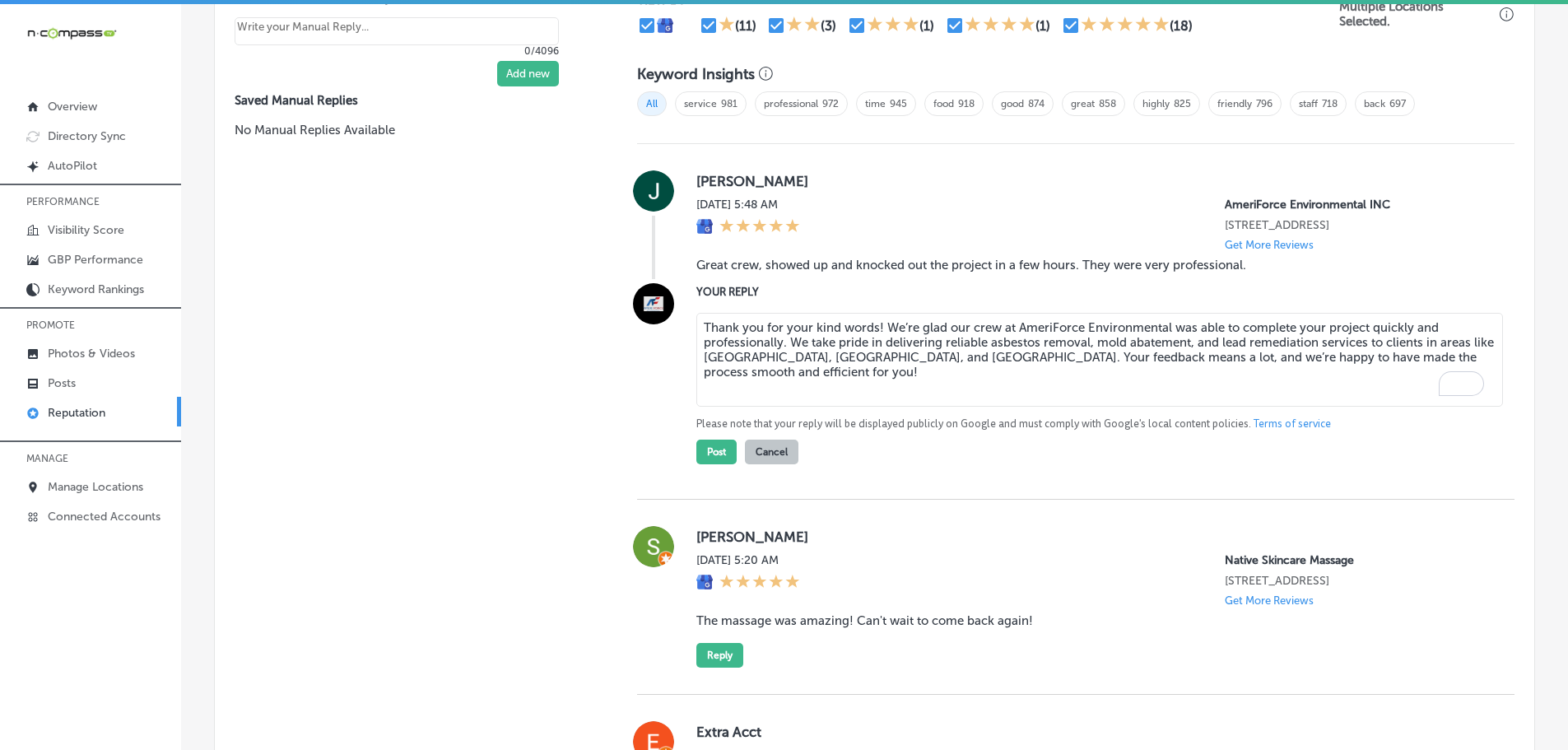
drag, startPoint x: 874, startPoint y: 343, endPoint x: 908, endPoint y: 341, distance: 34.1
click at [875, 343] on textarea "Thank you for your kind words! We’re glad our crew at AmeriForce Environmental …" at bounding box center [1100, 359] width 807 height 93
type textarea "Thank you for your kind words, [PERSON_NAME]! We’re glad our crew at AmeriForce…"
click at [715, 464] on button "Post" at bounding box center [716, 452] width 40 height 25
type textarea "x"
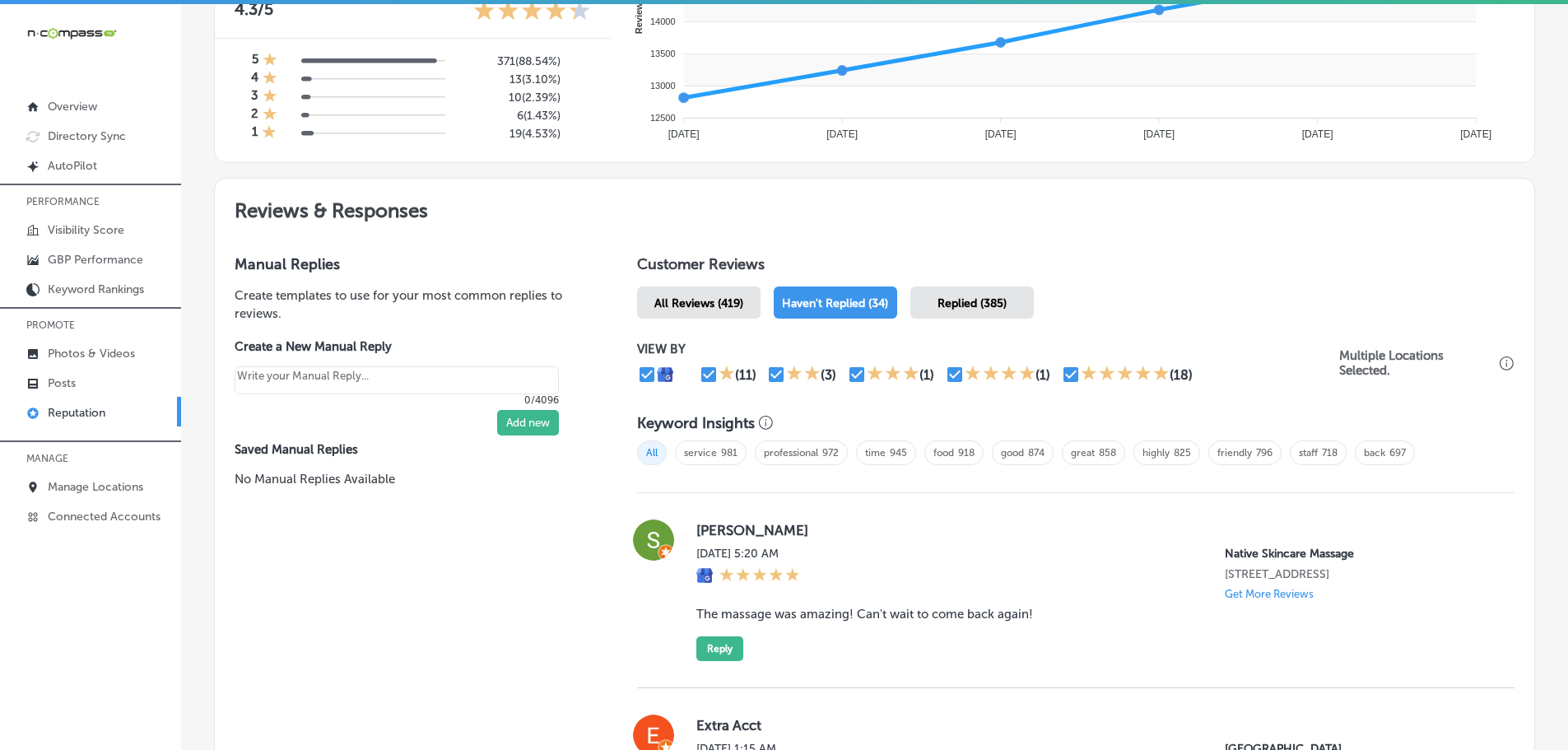
scroll to position [83, 0]
